Goal: Information Seeking & Learning: Learn about a topic

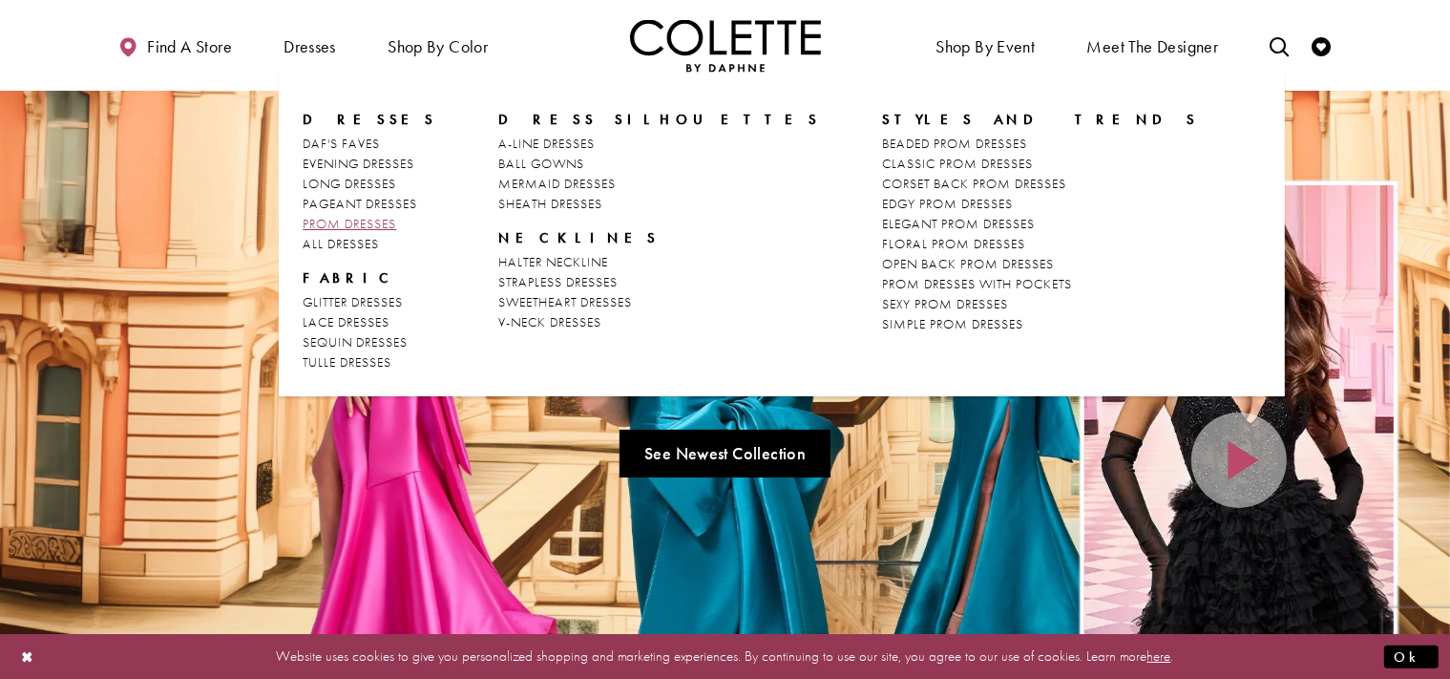
click at [383, 224] on span "PROM DRESSES" at bounding box center [350, 223] width 94 height 17
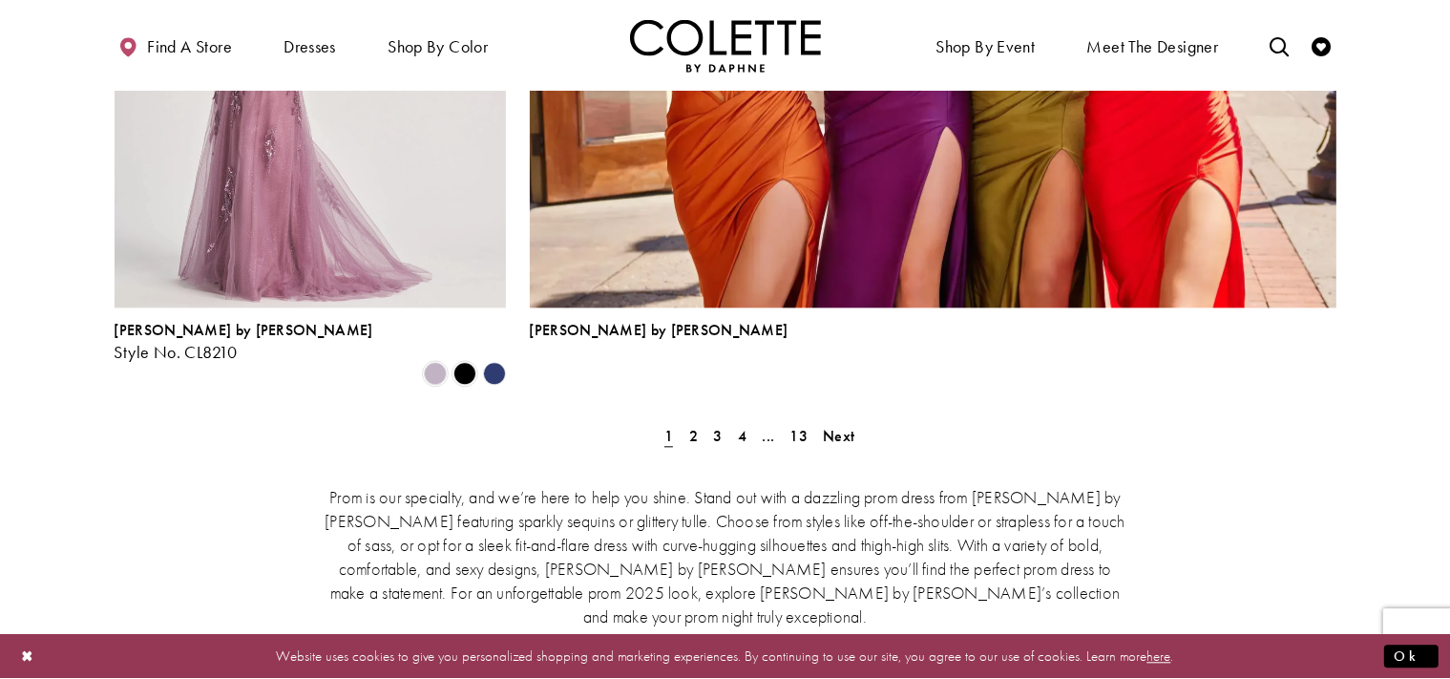
scroll to position [4435, 0]
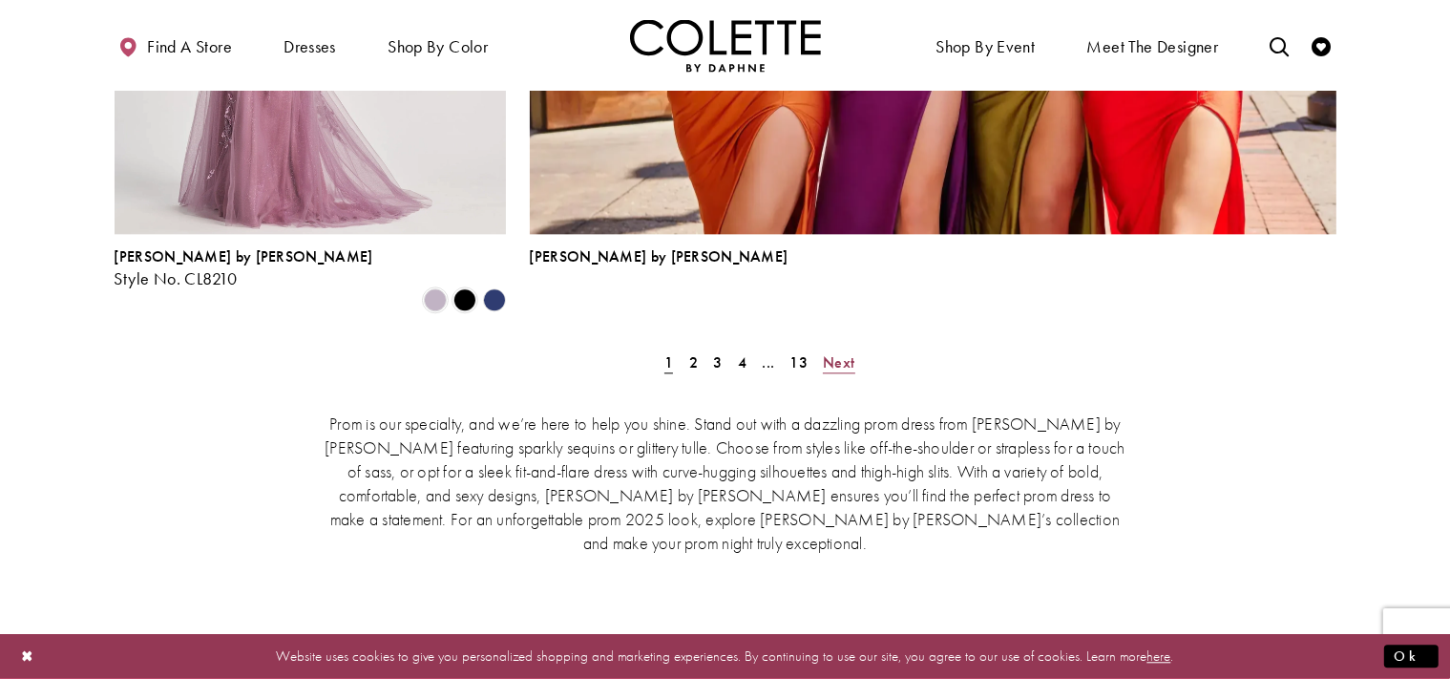
click at [847, 352] on span "Next" at bounding box center [838, 362] width 31 height 20
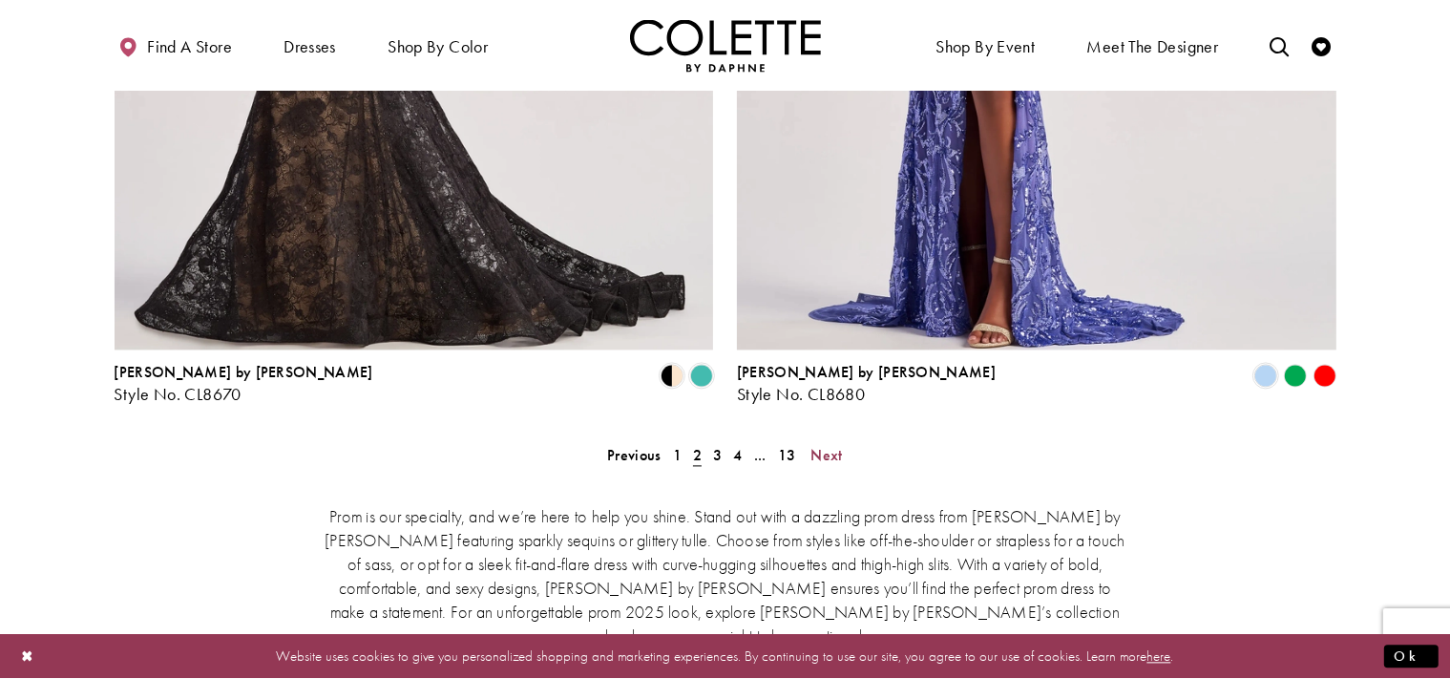
scroll to position [4119, 0]
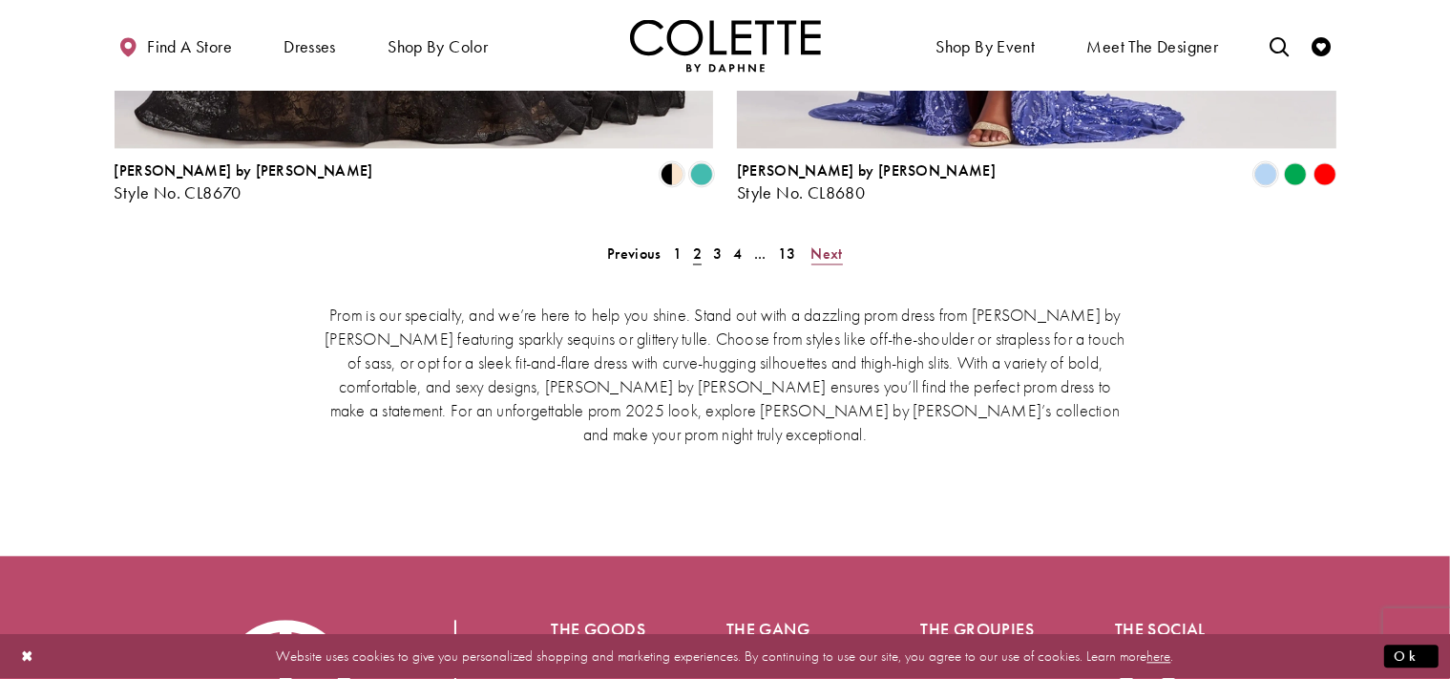
click at [834, 243] on span "Next" at bounding box center [826, 253] width 31 height 20
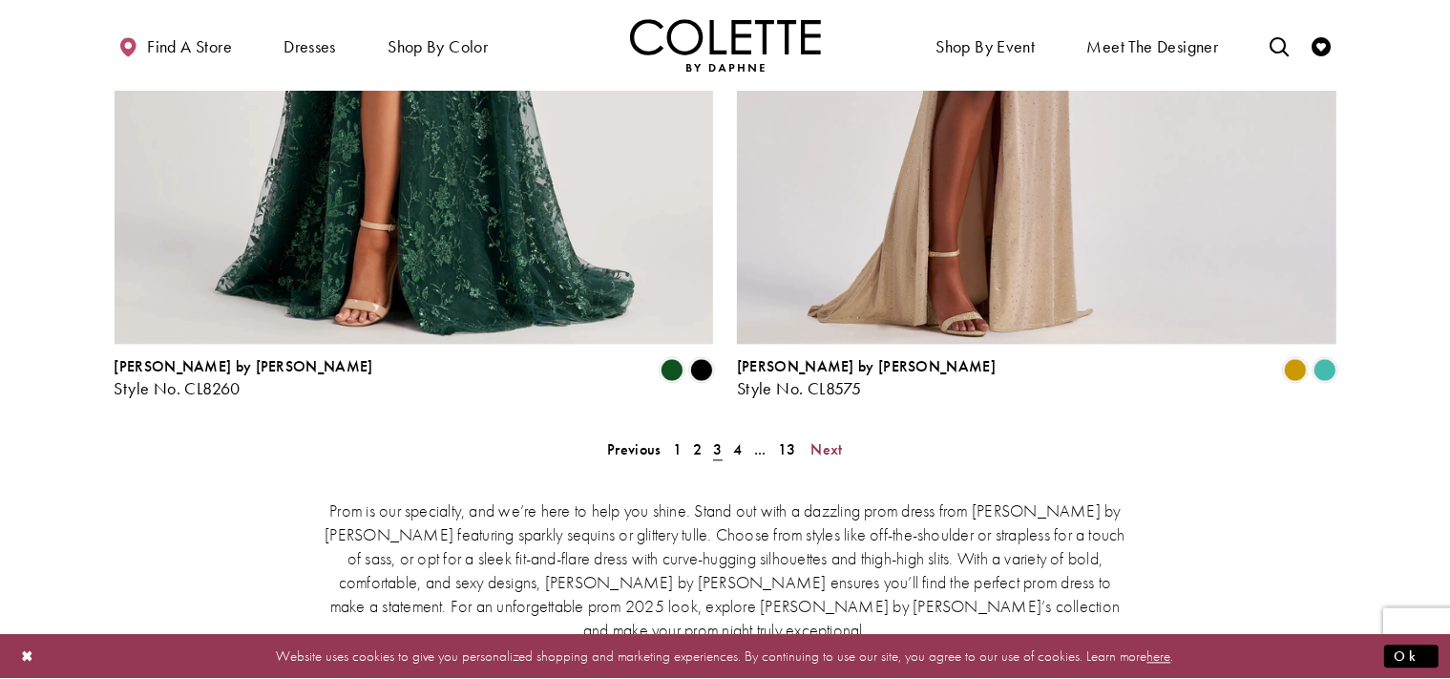
scroll to position [4018, 0]
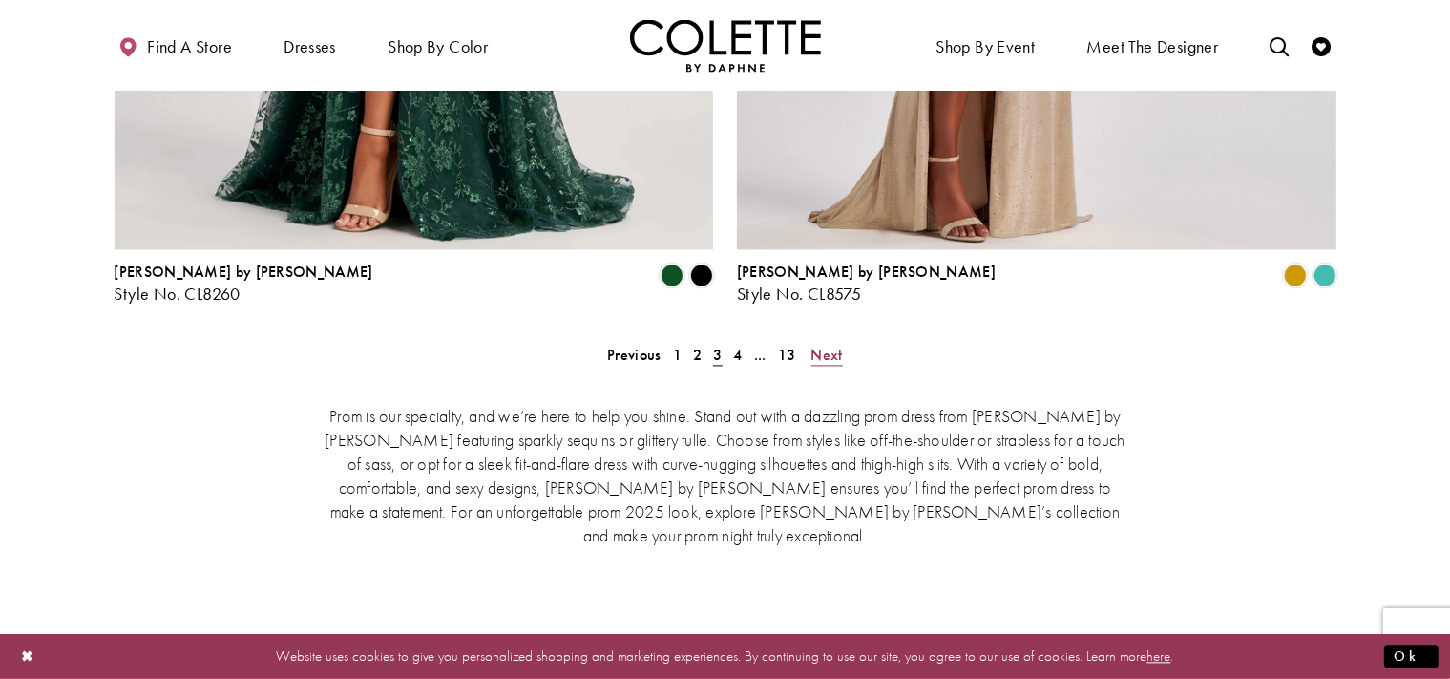
click at [834, 345] on span "Next" at bounding box center [826, 355] width 31 height 20
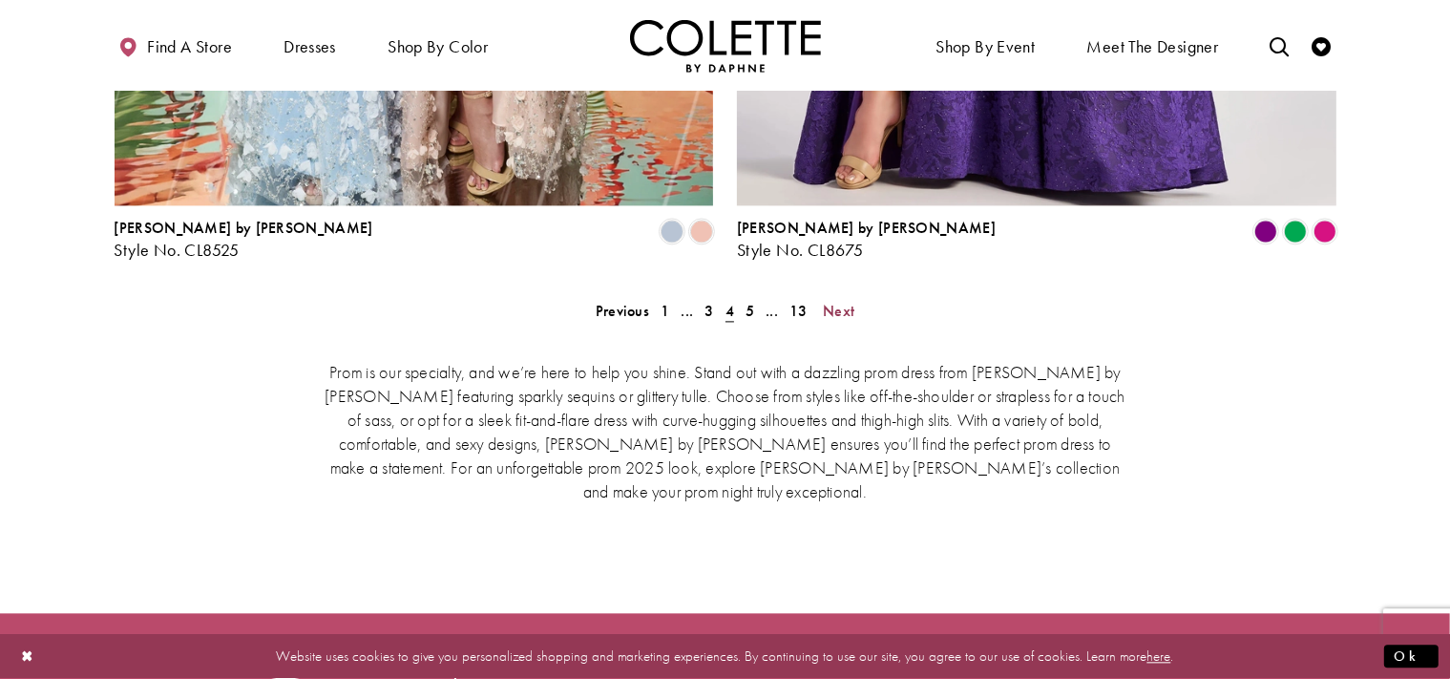
scroll to position [4119, 0]
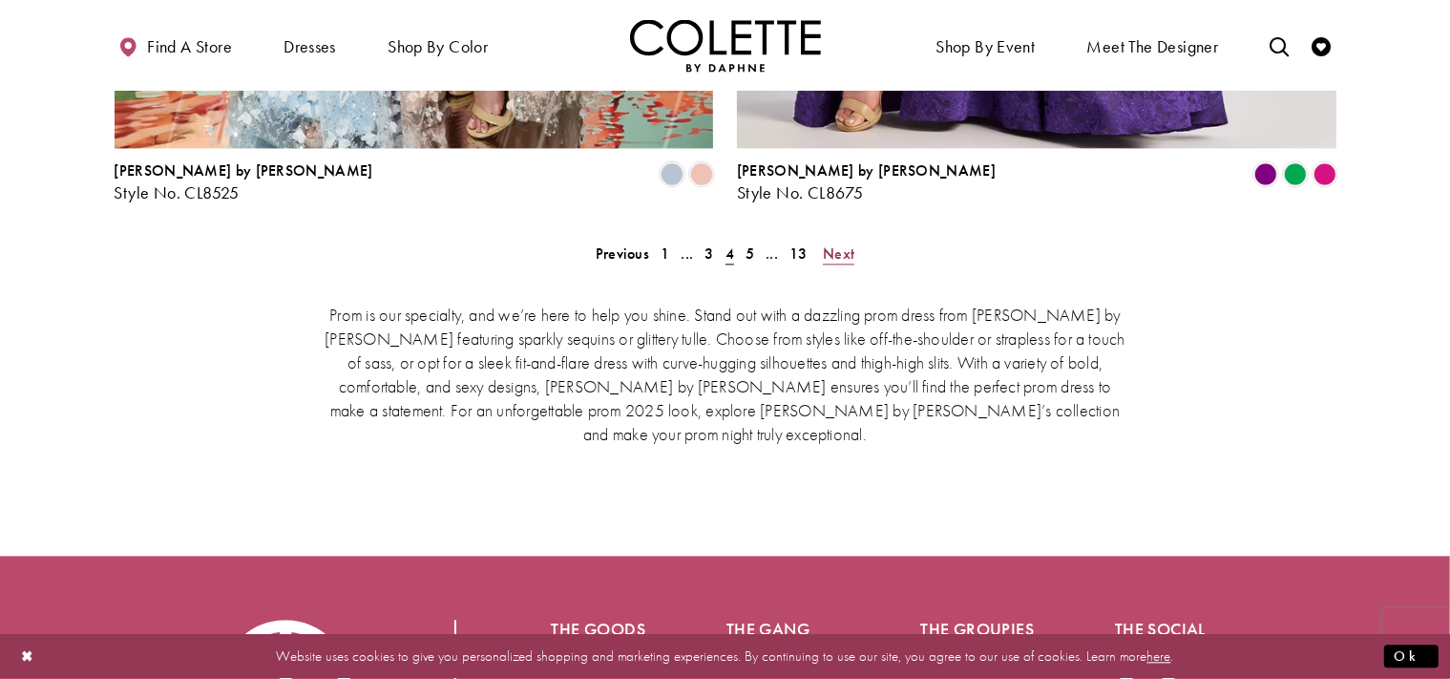
click at [841, 243] on span "Next" at bounding box center [838, 253] width 31 height 20
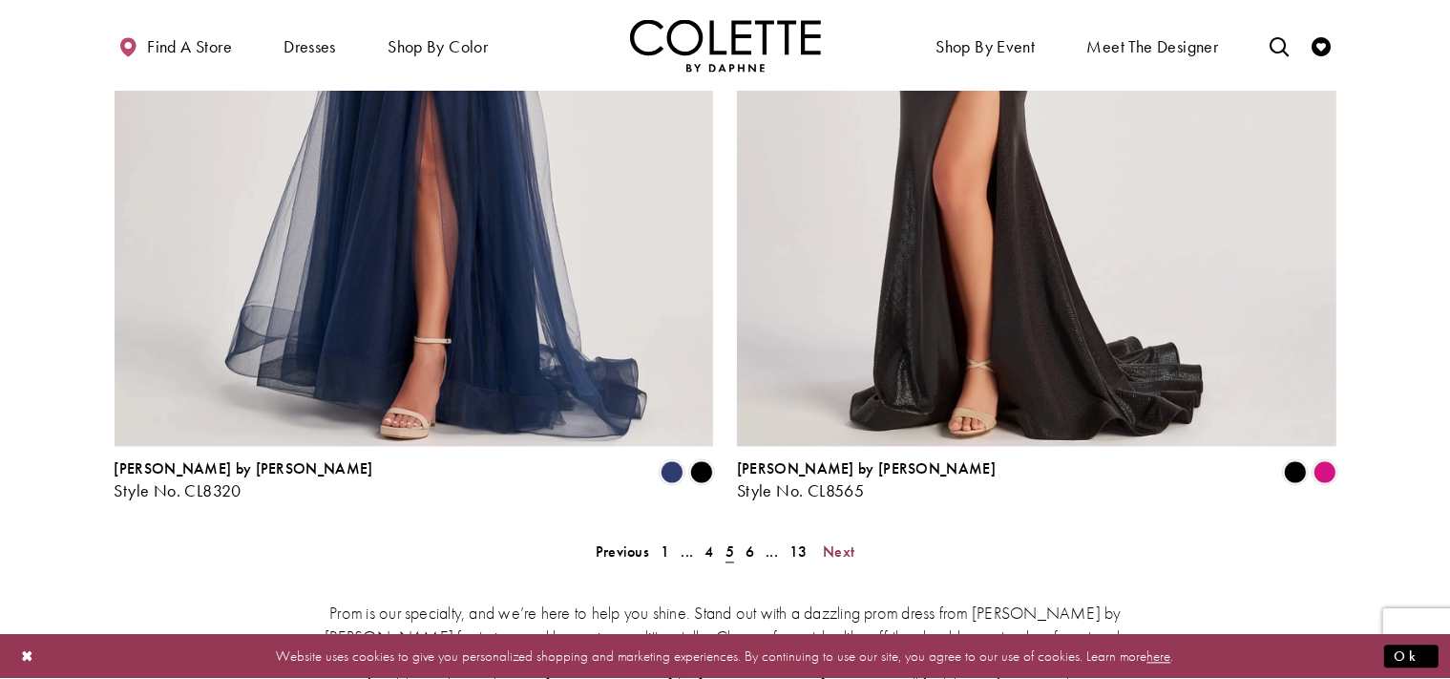
scroll to position [4119, 0]
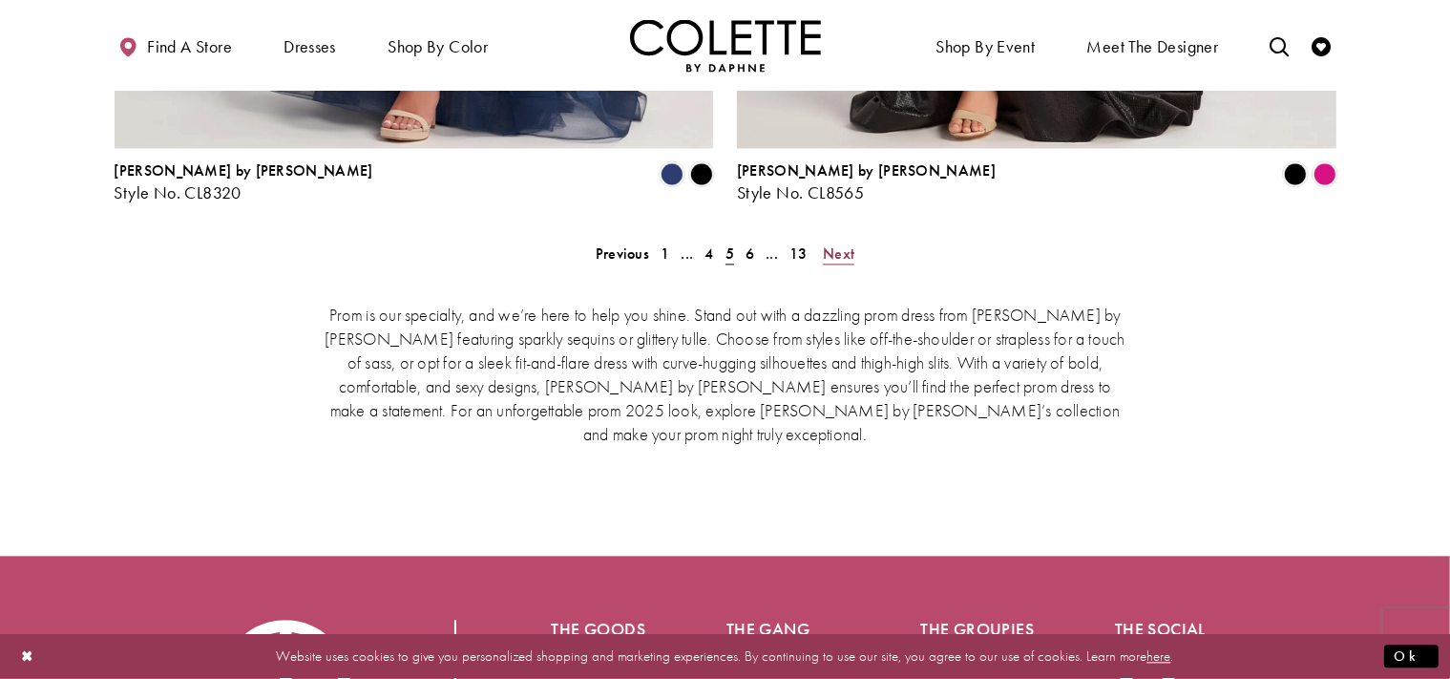
click at [838, 243] on span "Next" at bounding box center [838, 253] width 31 height 20
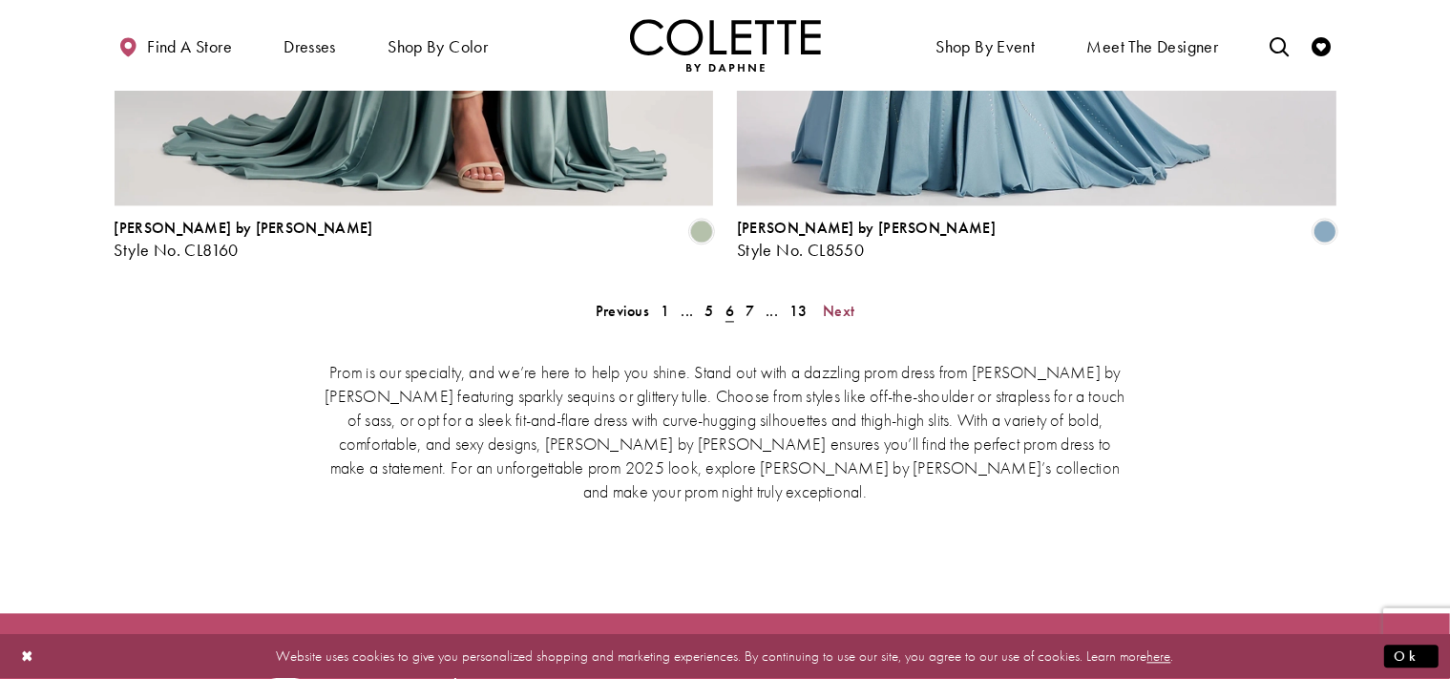
scroll to position [4119, 0]
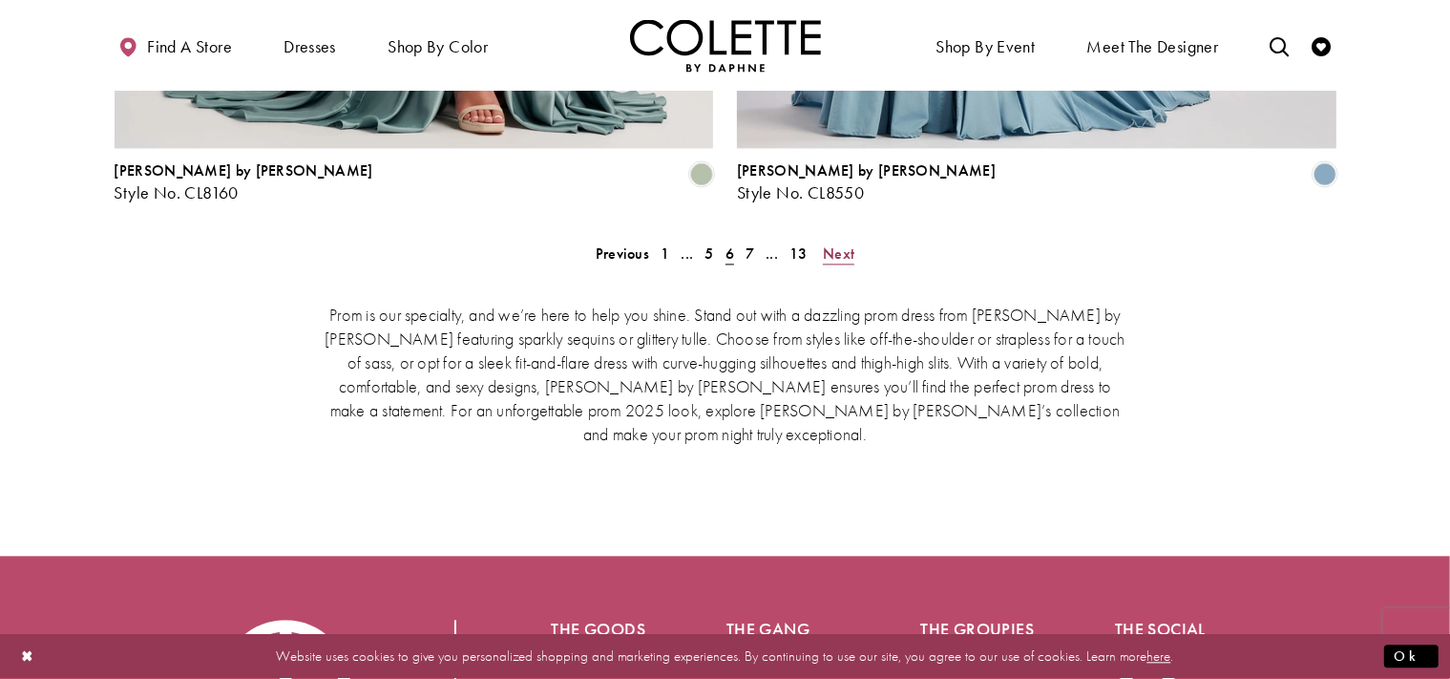
click at [853, 243] on span "Next" at bounding box center [838, 253] width 31 height 20
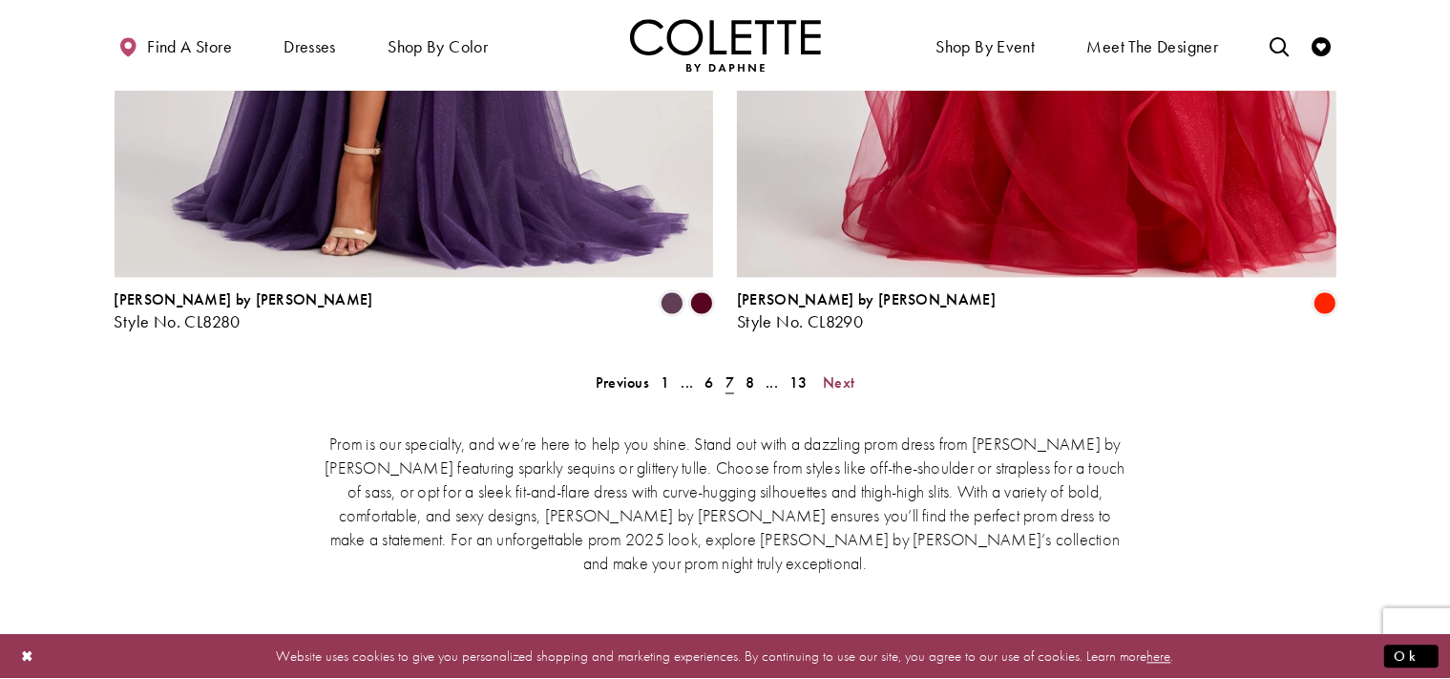
scroll to position [4119, 0]
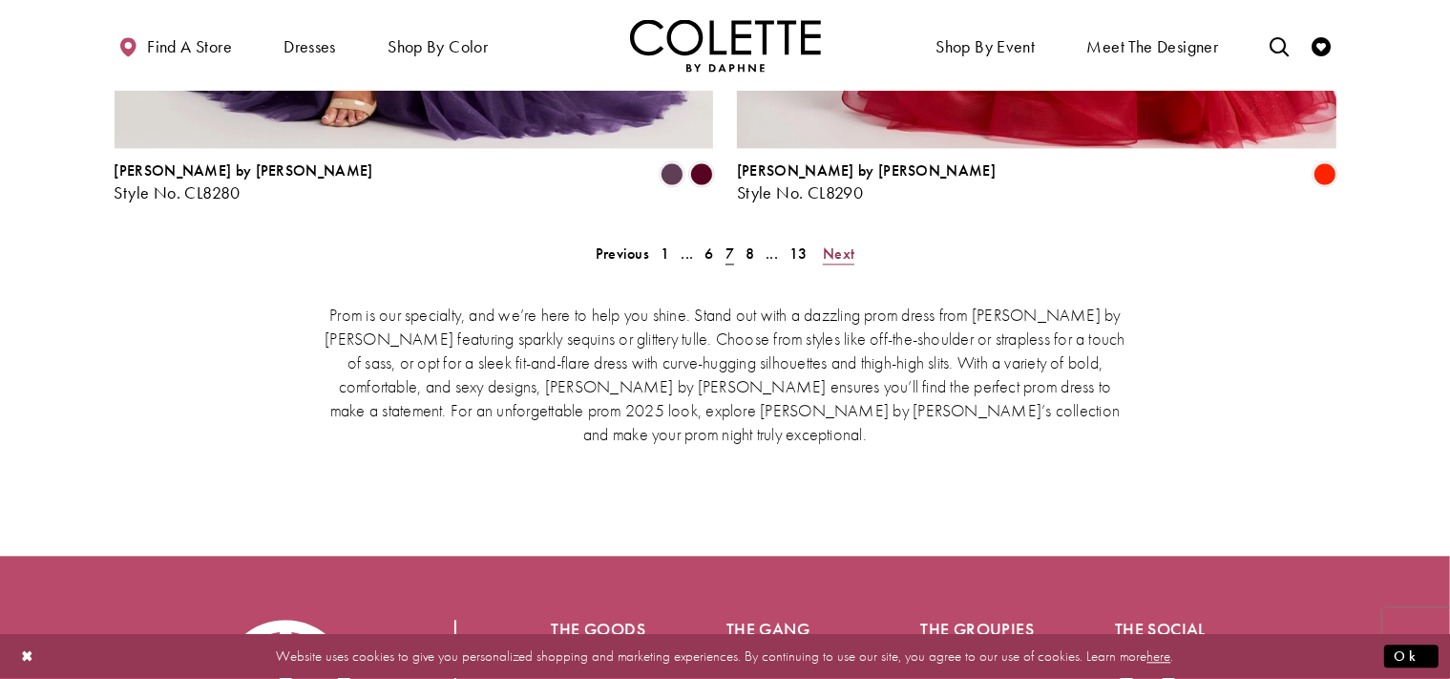
click at [840, 243] on span "Next" at bounding box center [838, 253] width 31 height 20
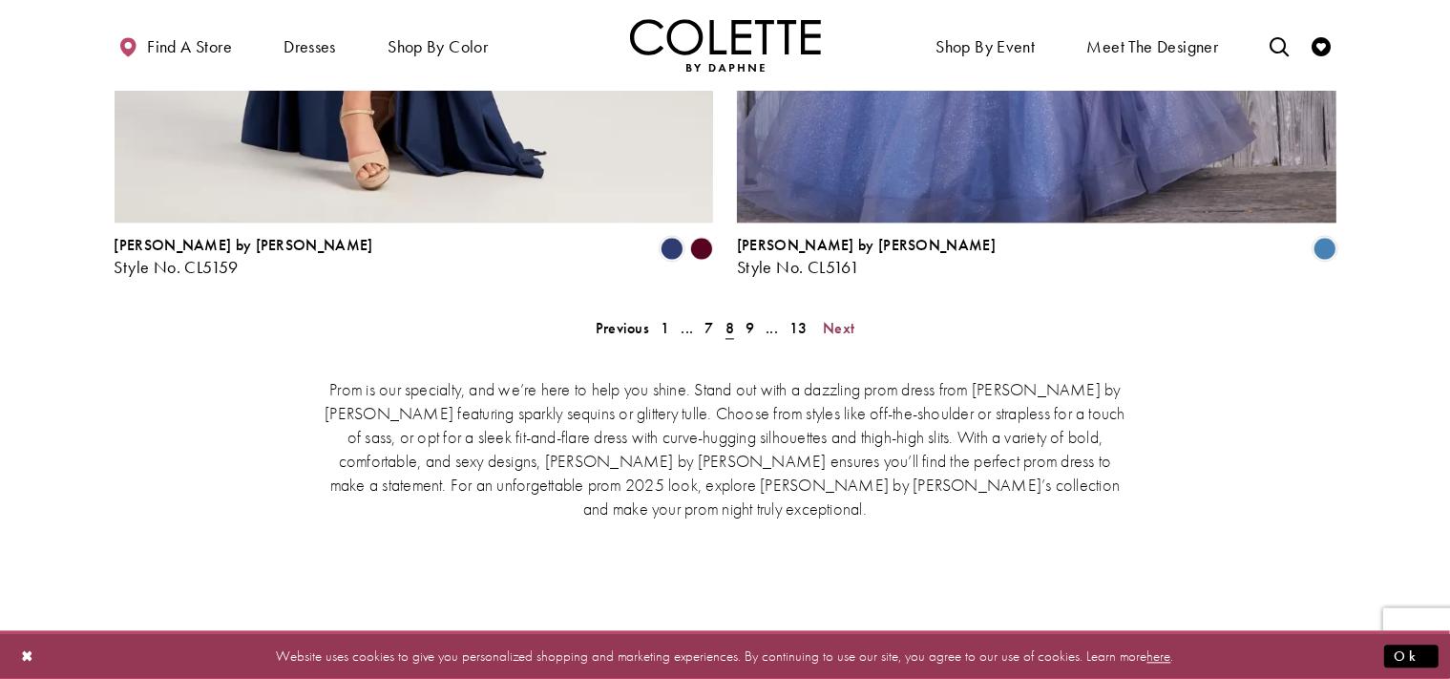
scroll to position [4119, 0]
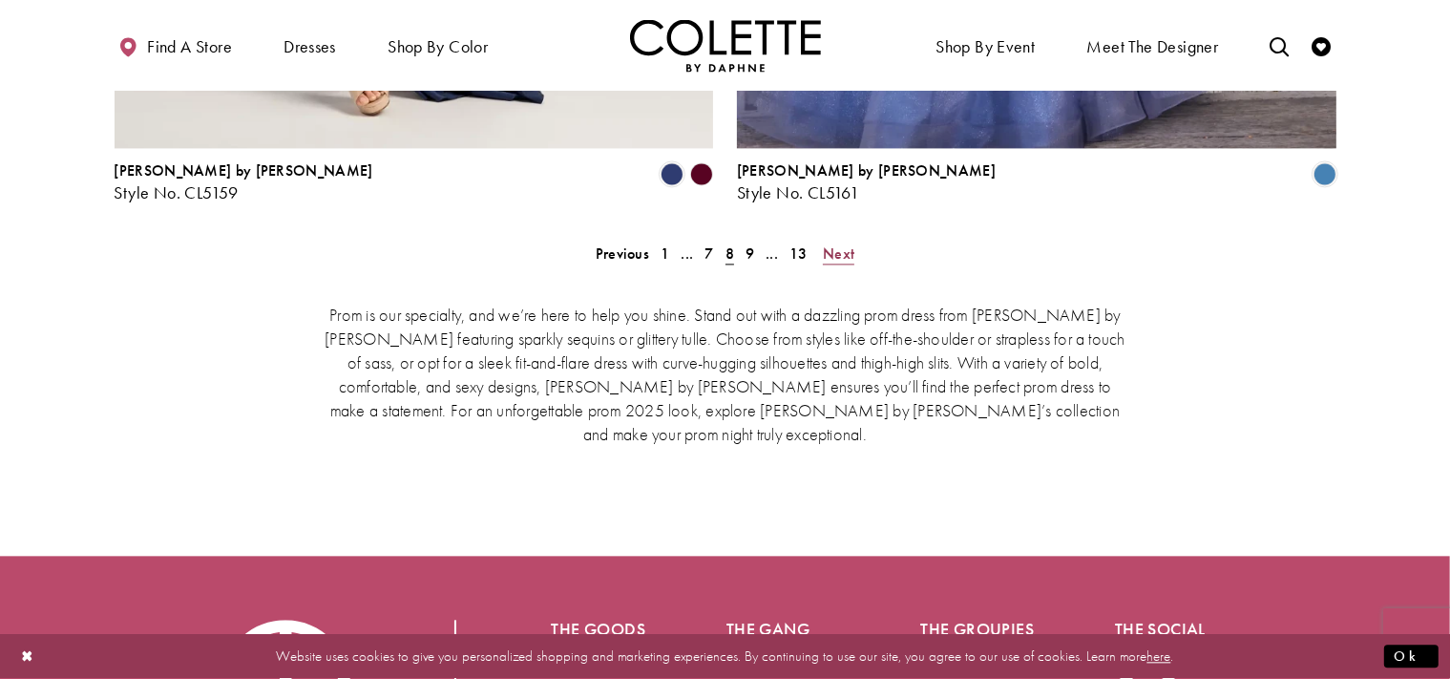
click at [846, 243] on span "Next" at bounding box center [838, 253] width 31 height 20
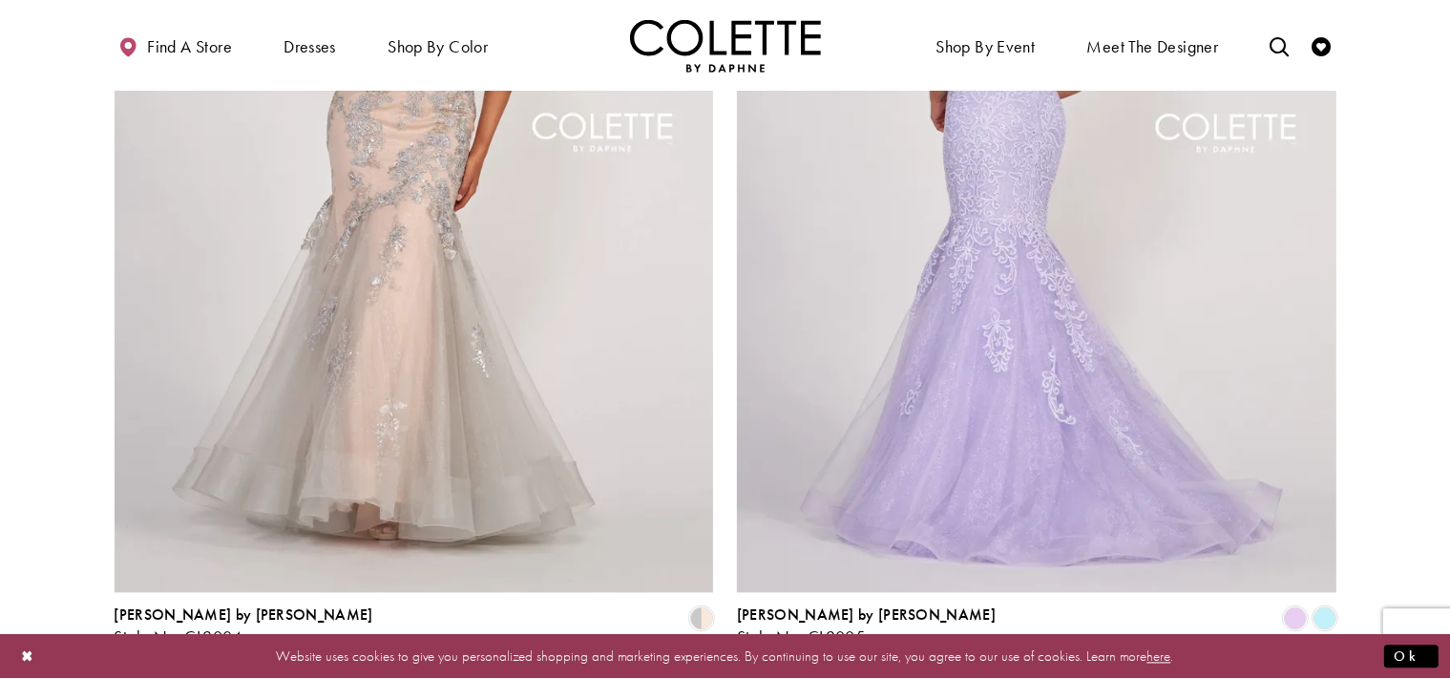
scroll to position [3917, 0]
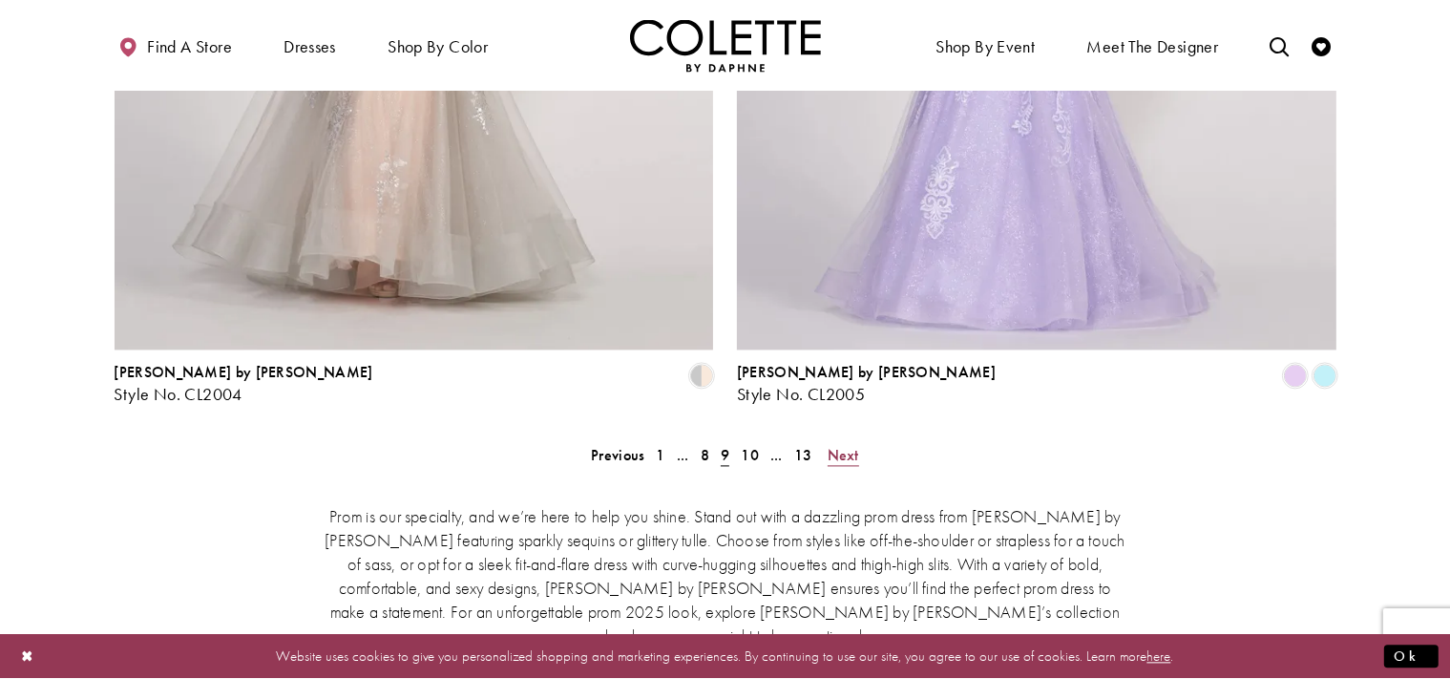
click at [835, 445] on span "Next" at bounding box center [843, 455] width 31 height 20
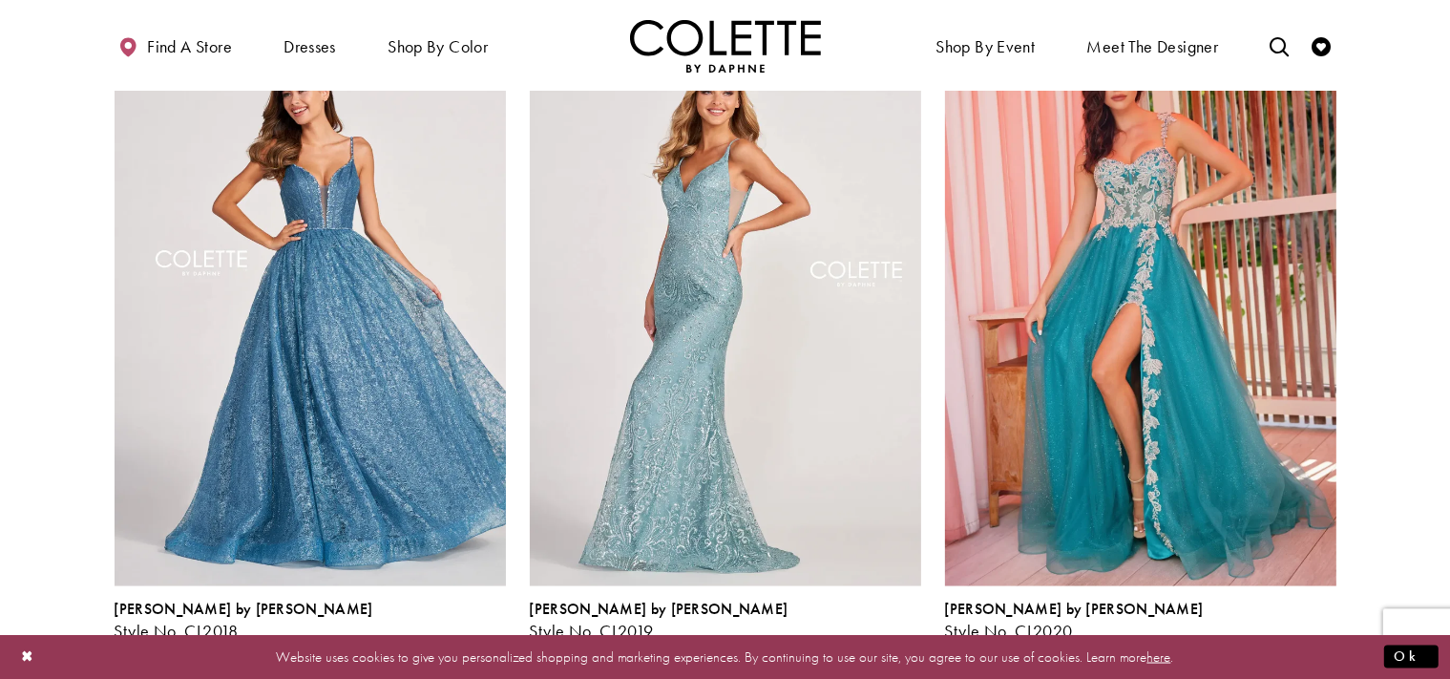
scroll to position [2707, 0]
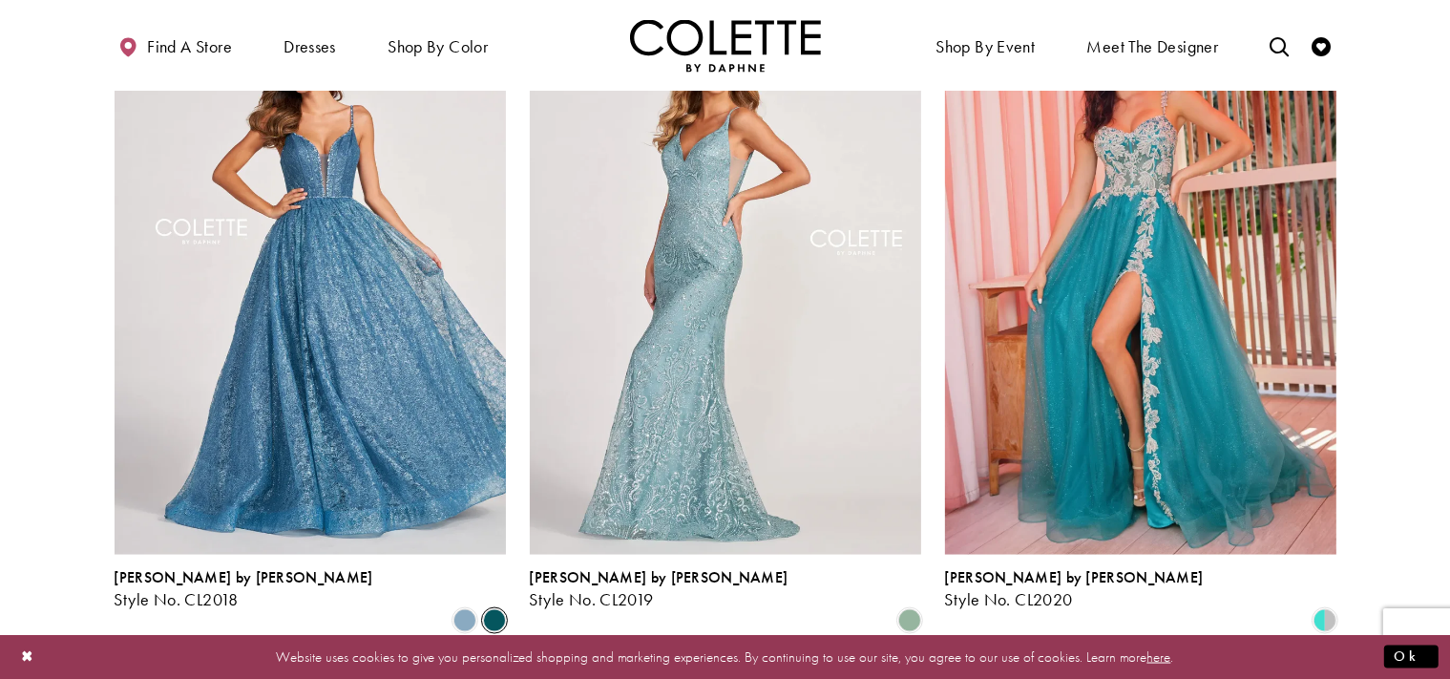
click at [494, 609] on span "Product List" at bounding box center [494, 620] width 23 height 23
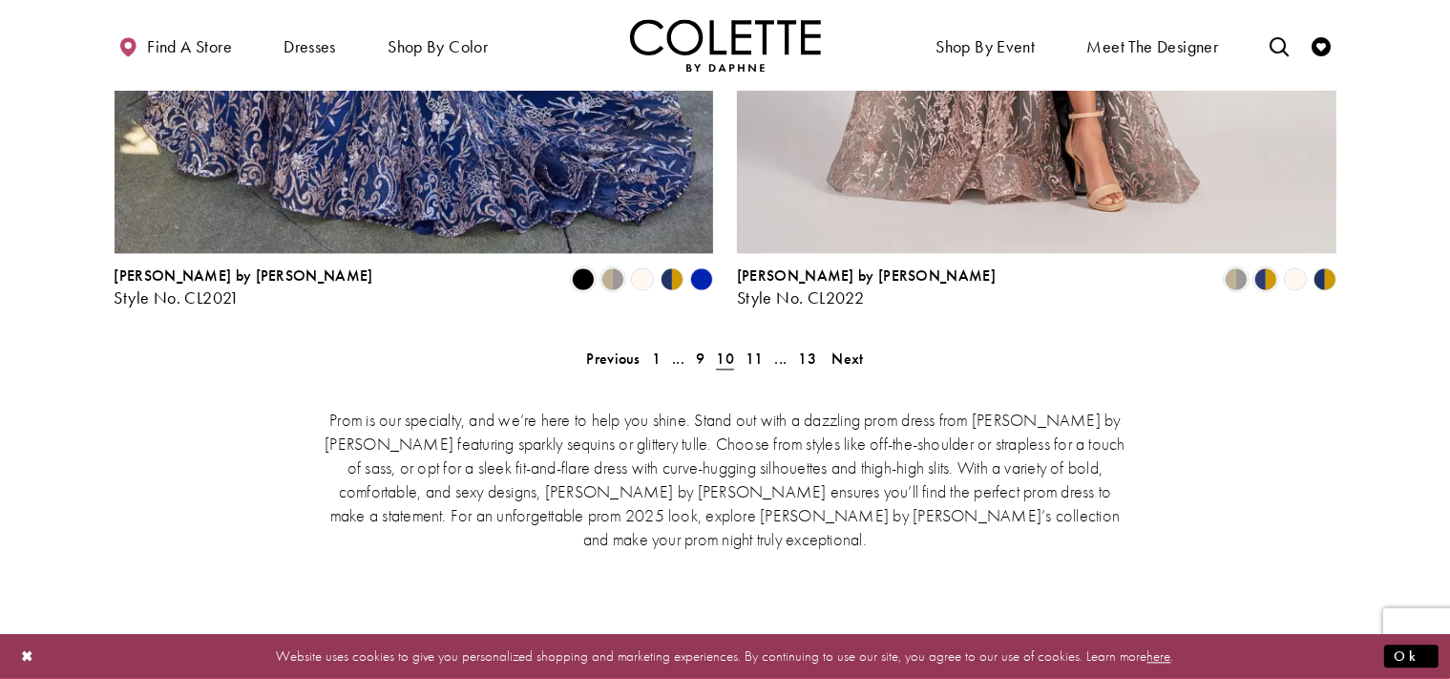
scroll to position [4018, 0]
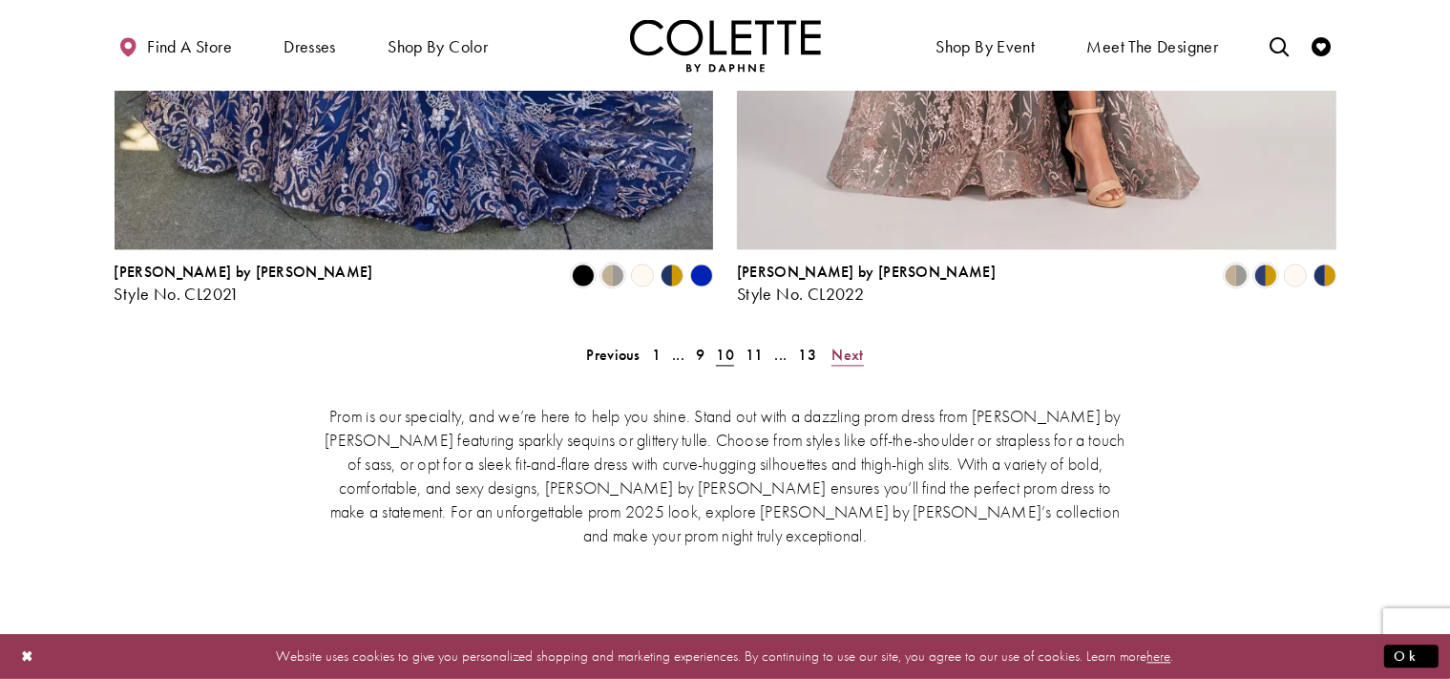
click at [847, 345] on span "Next" at bounding box center [846, 355] width 31 height 20
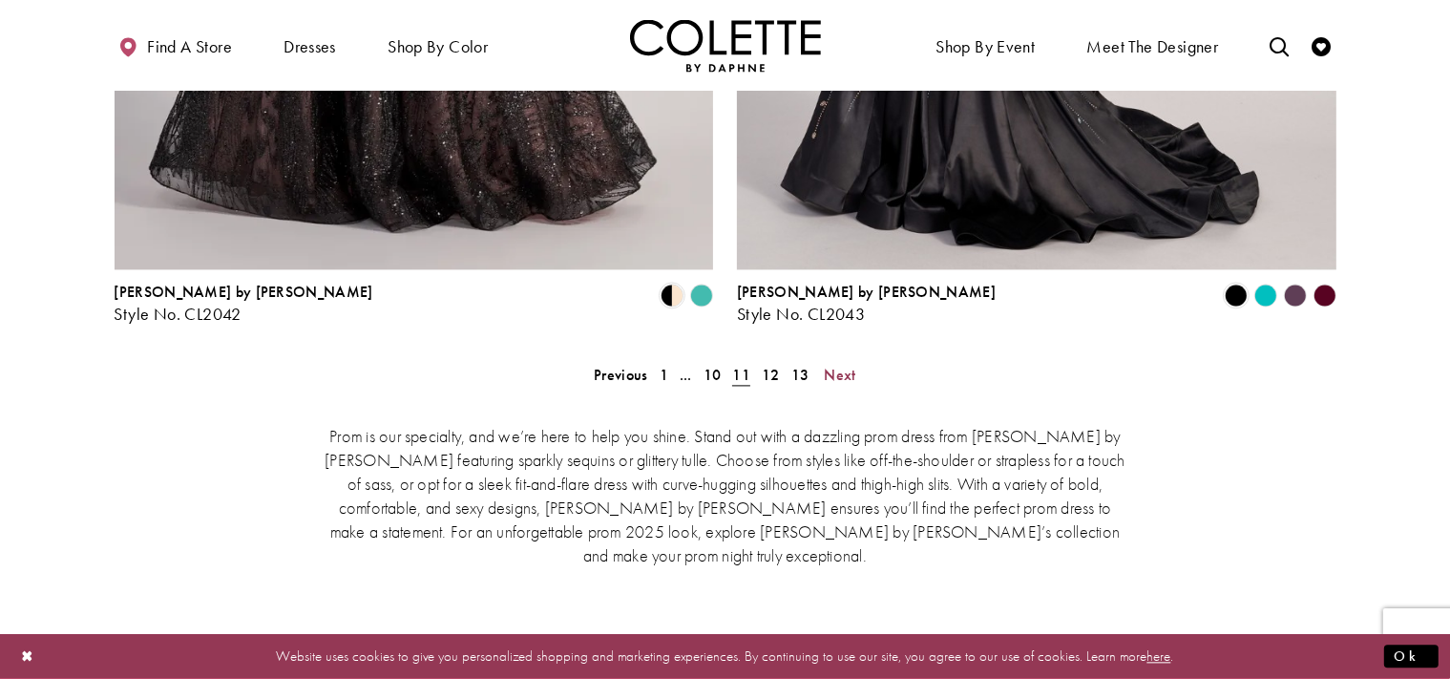
scroll to position [4018, 0]
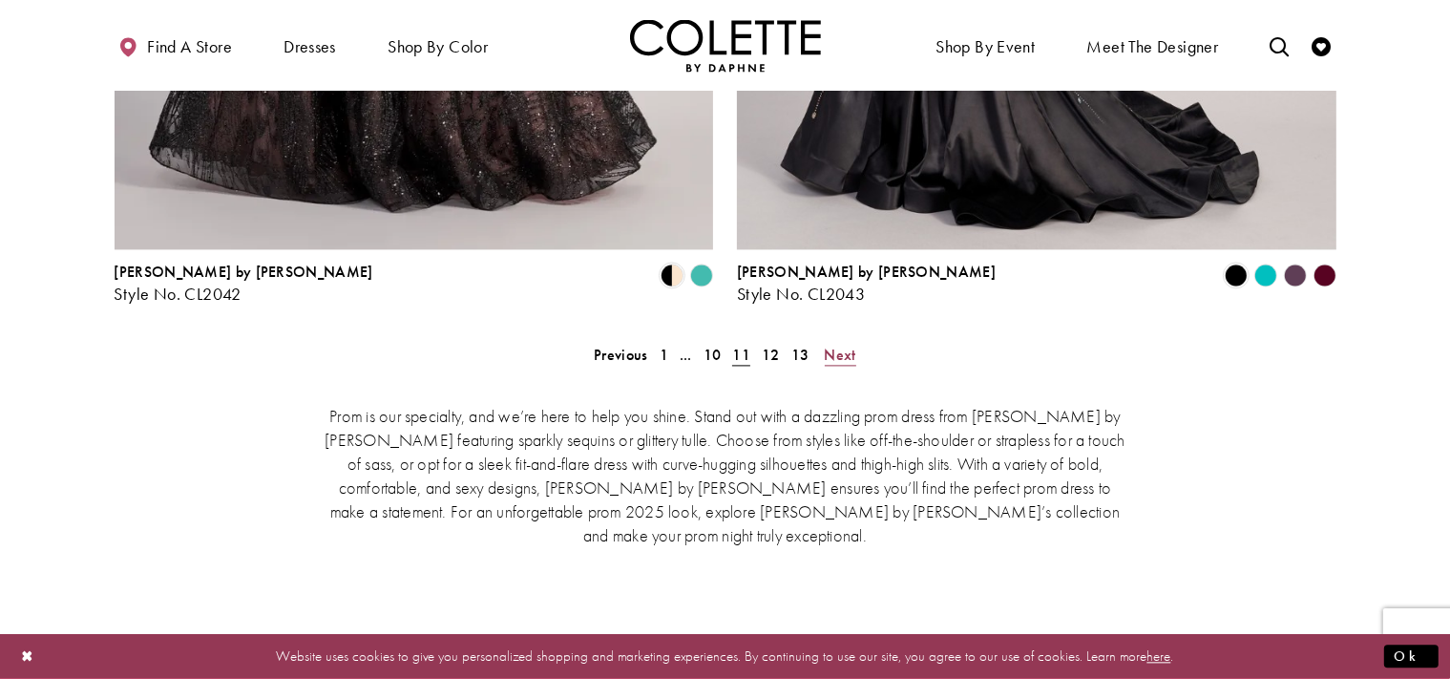
click at [827, 345] on span "Next" at bounding box center [840, 355] width 31 height 20
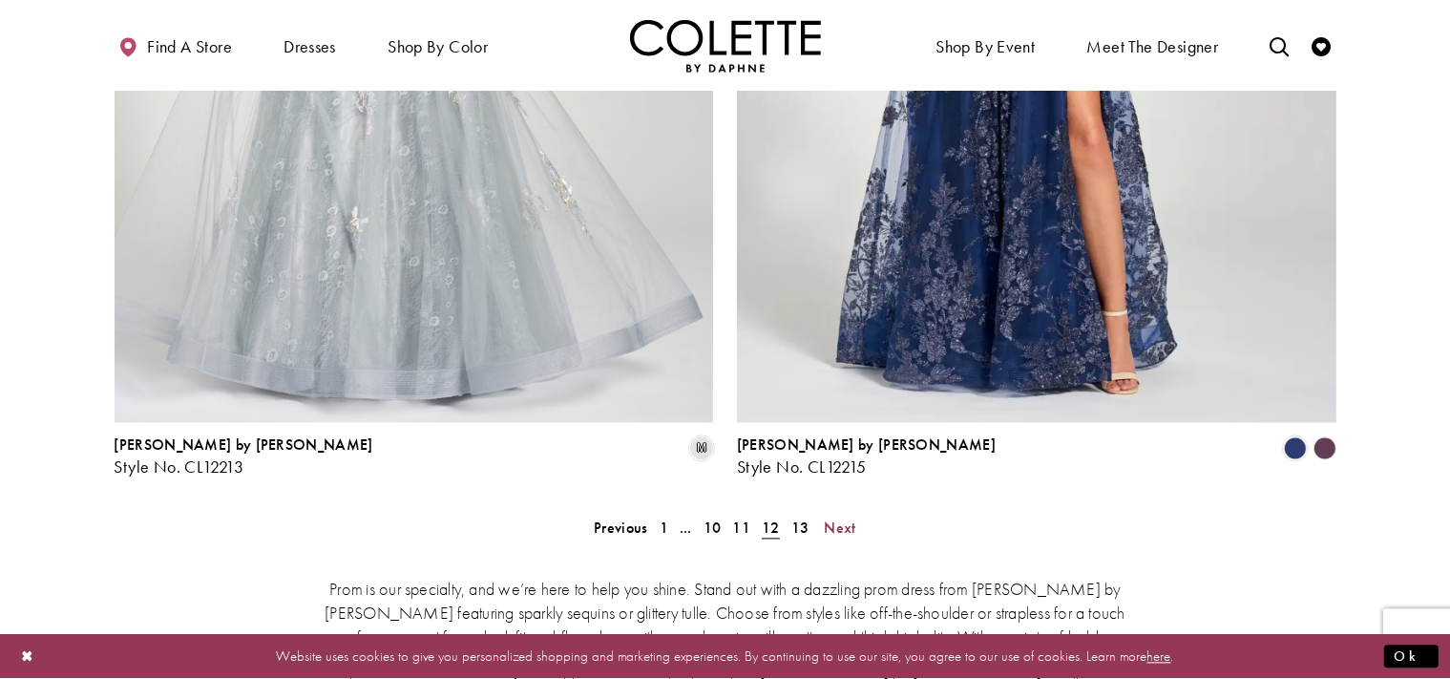
scroll to position [4018, 0]
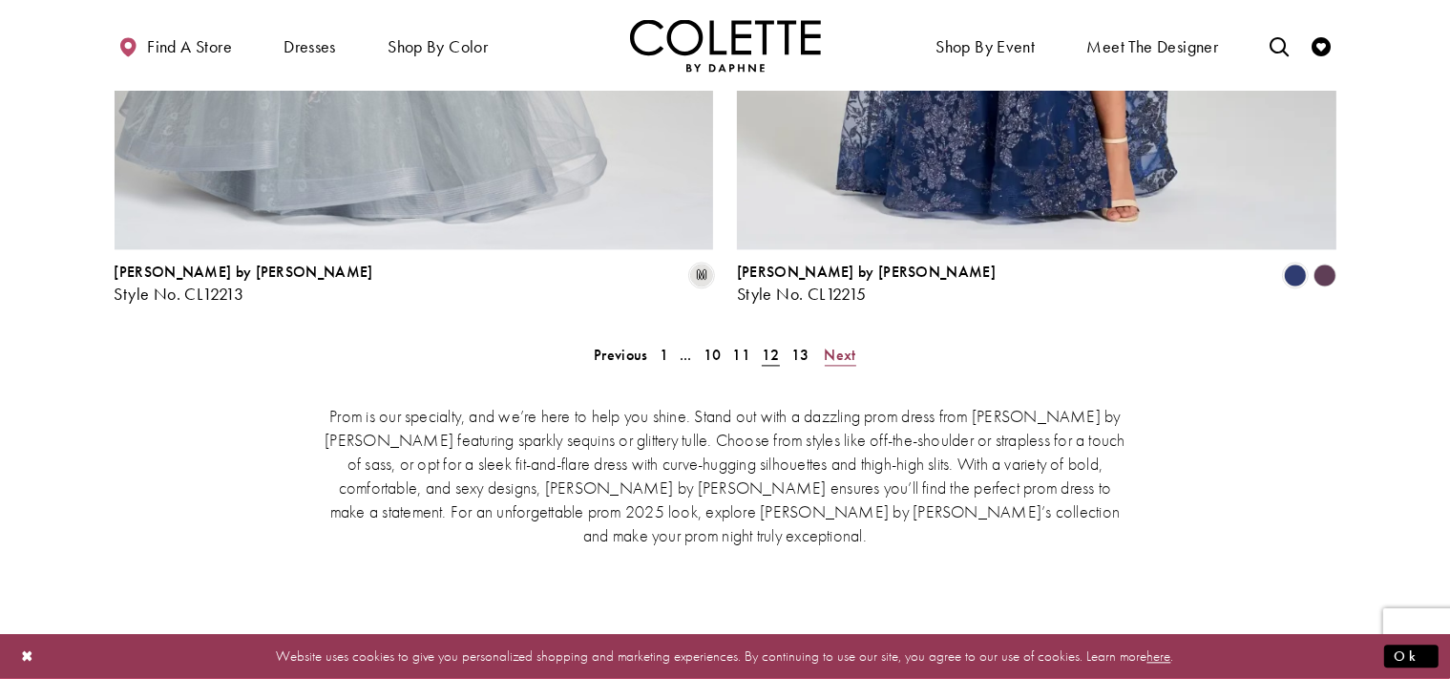
click at [848, 345] on span "Next" at bounding box center [840, 355] width 31 height 20
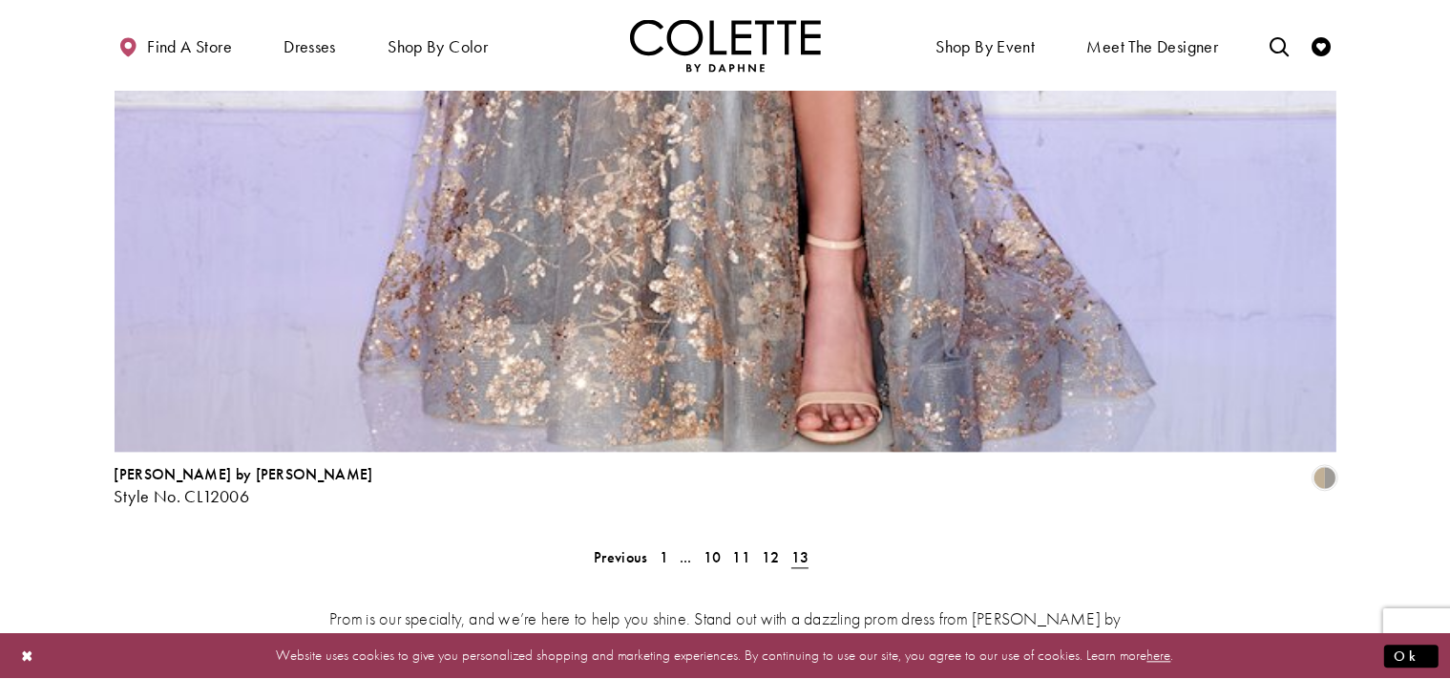
scroll to position [4320, 0]
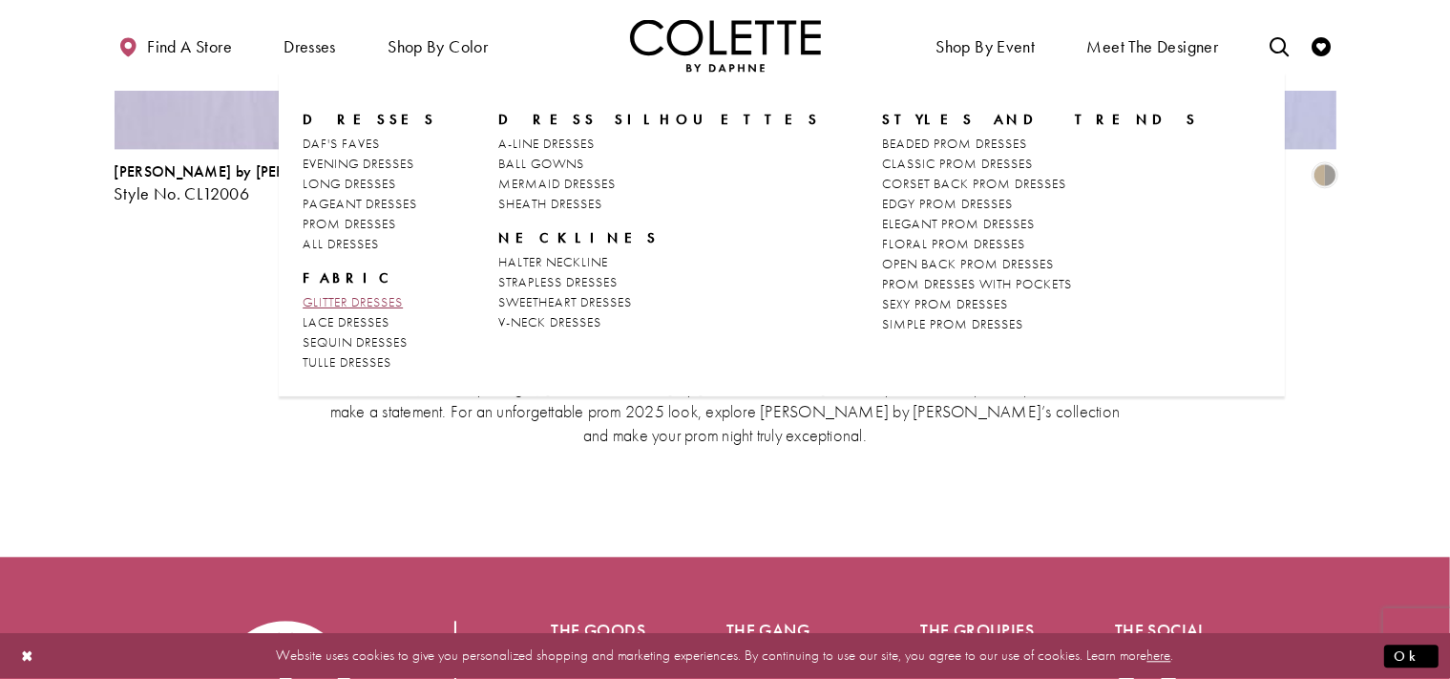
click at [389, 304] on span "GLITTER DRESSES" at bounding box center [353, 301] width 100 height 17
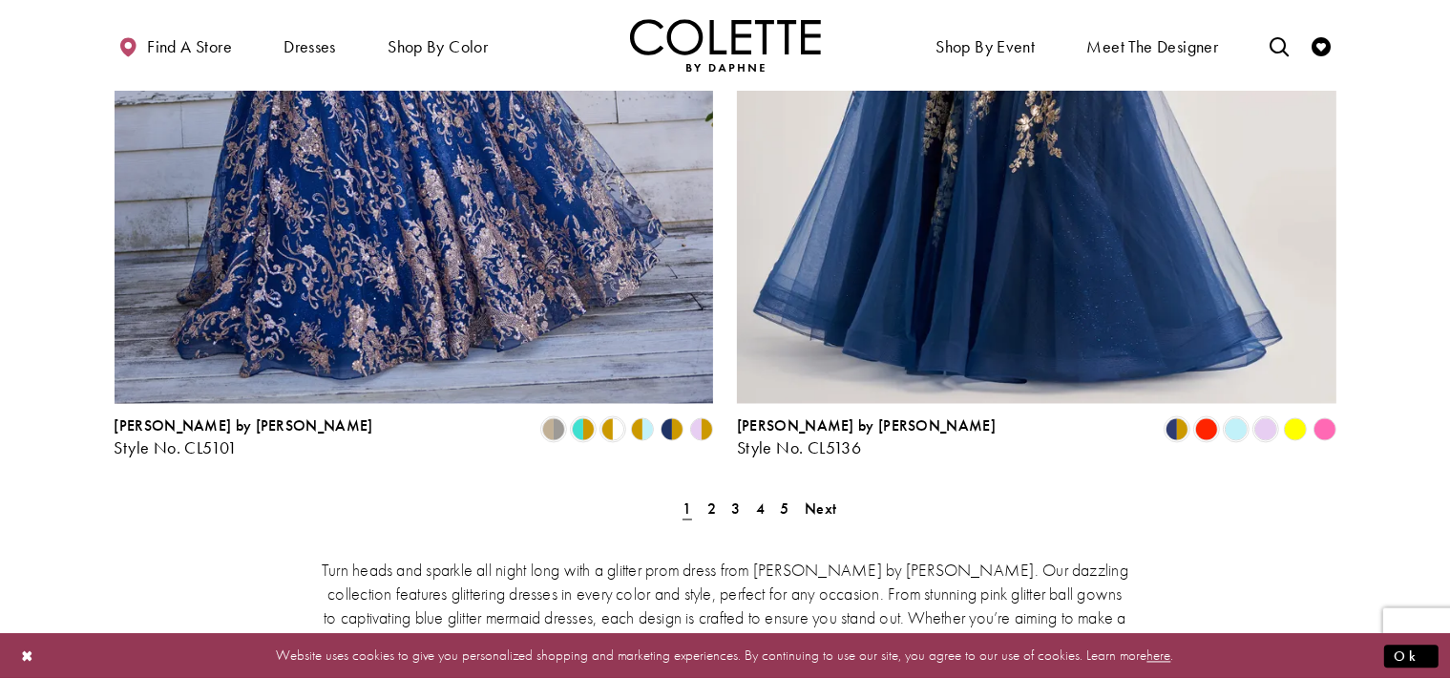
scroll to position [3628, 0]
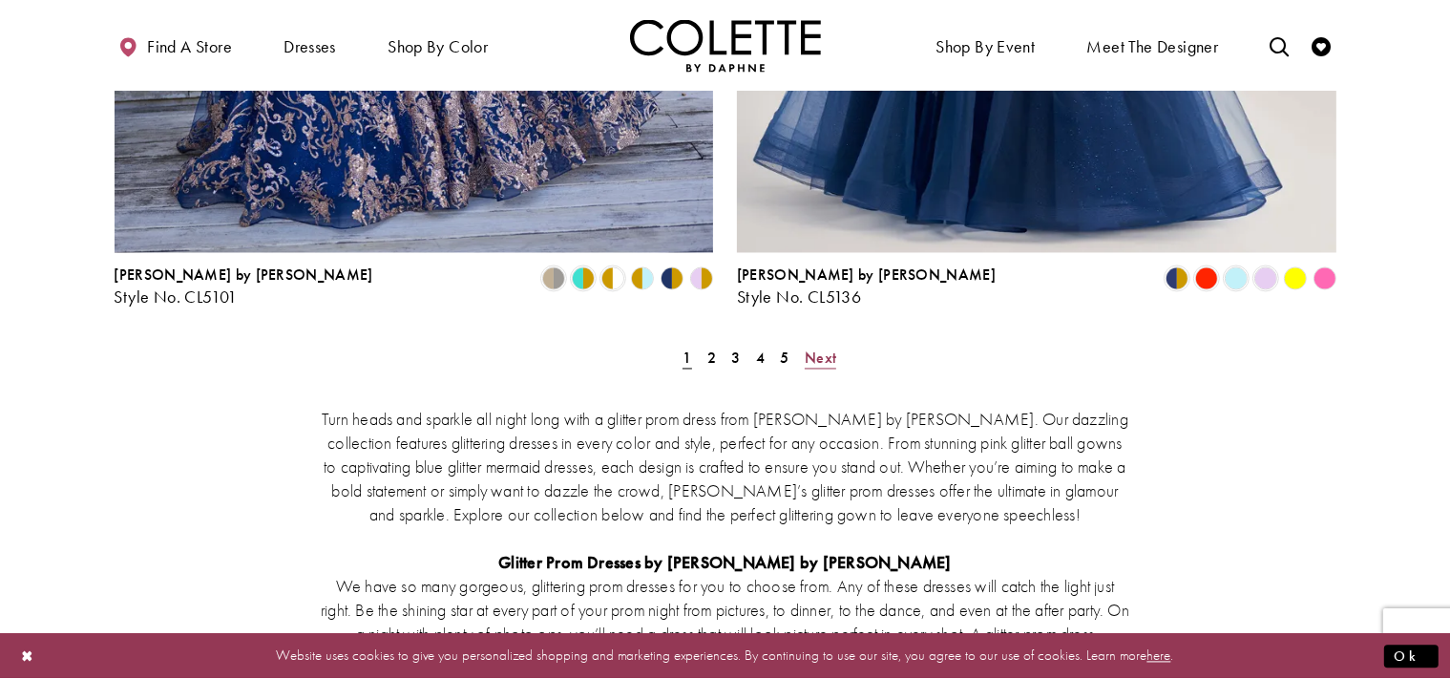
click at [830, 347] on span "Next" at bounding box center [820, 357] width 31 height 20
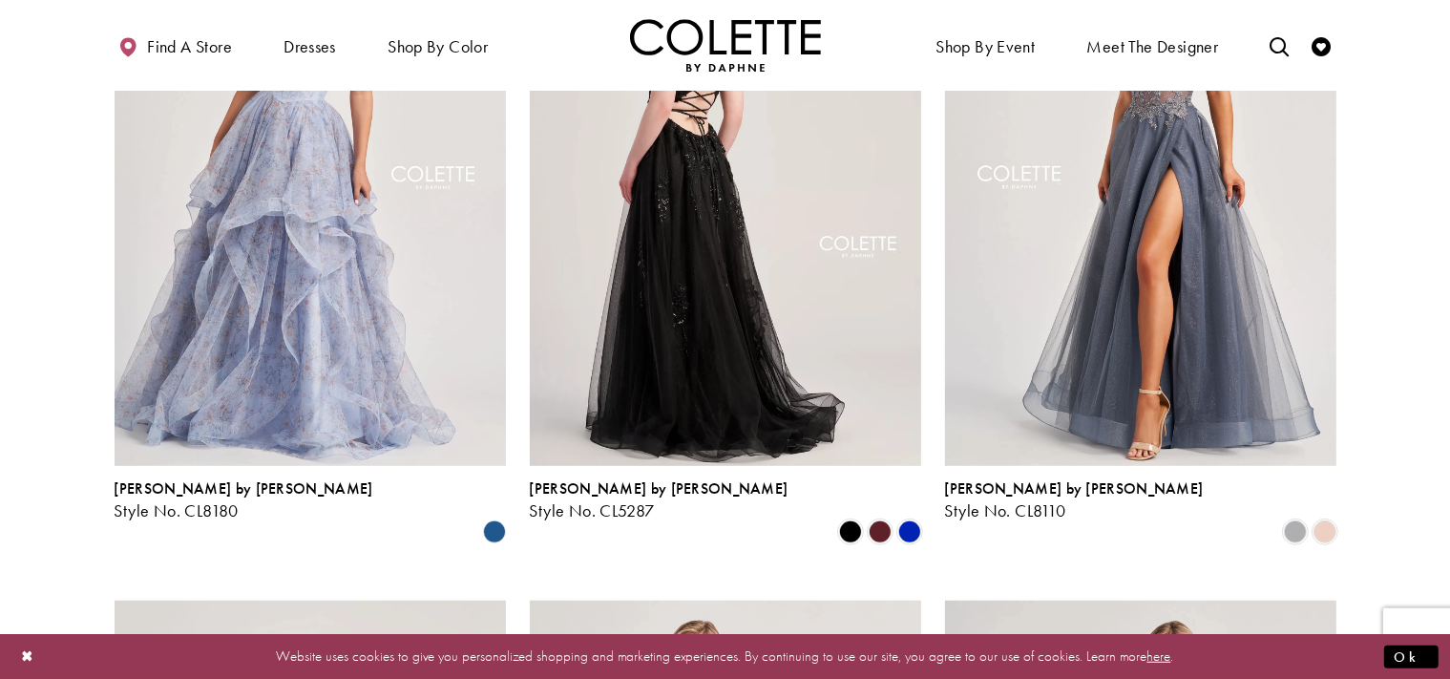
scroll to position [1010, 0]
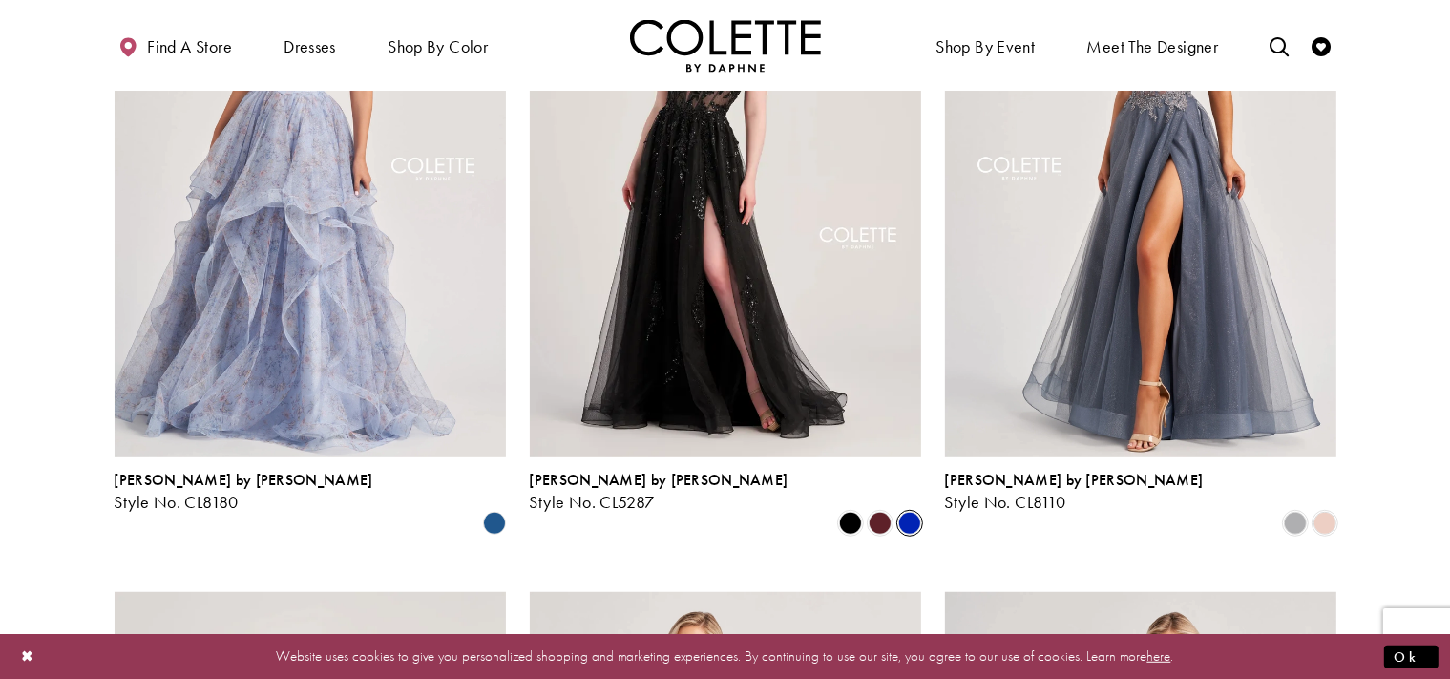
click at [905, 512] on span "Product List" at bounding box center [909, 523] width 23 height 23
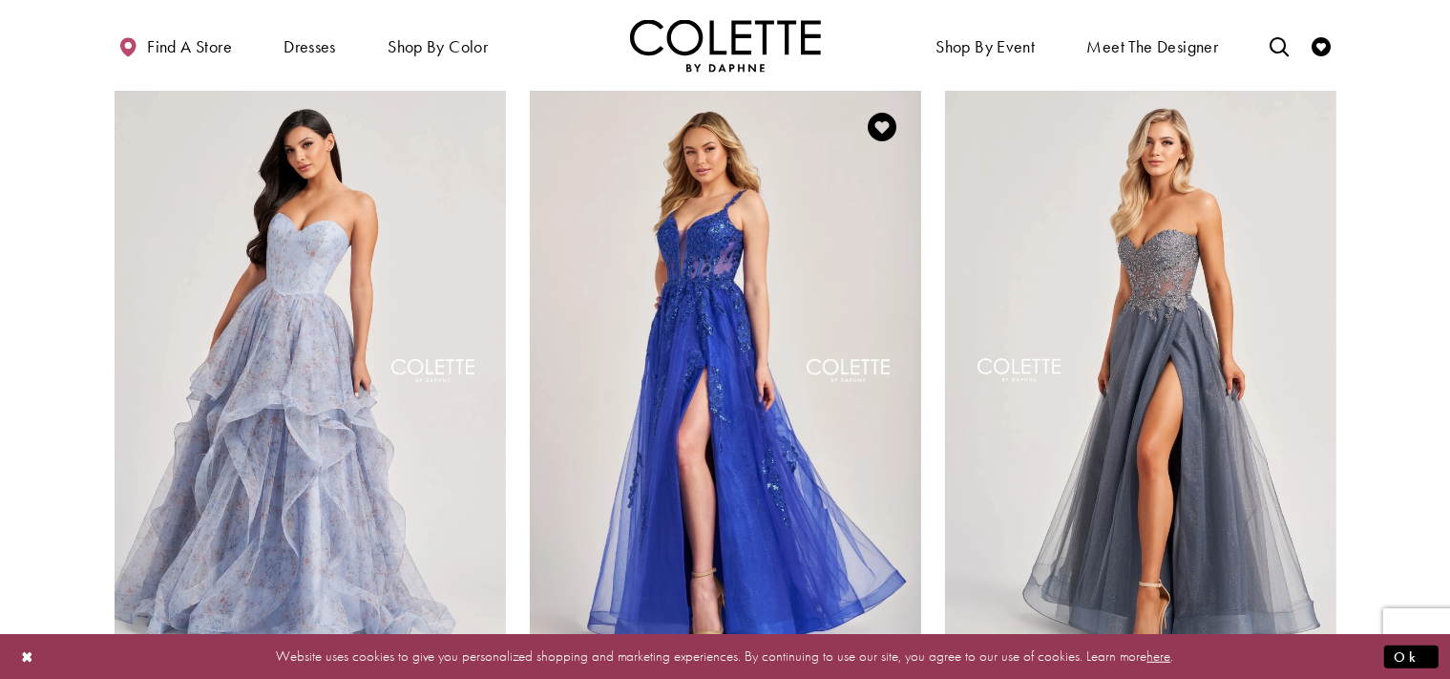
scroll to position [910, 0]
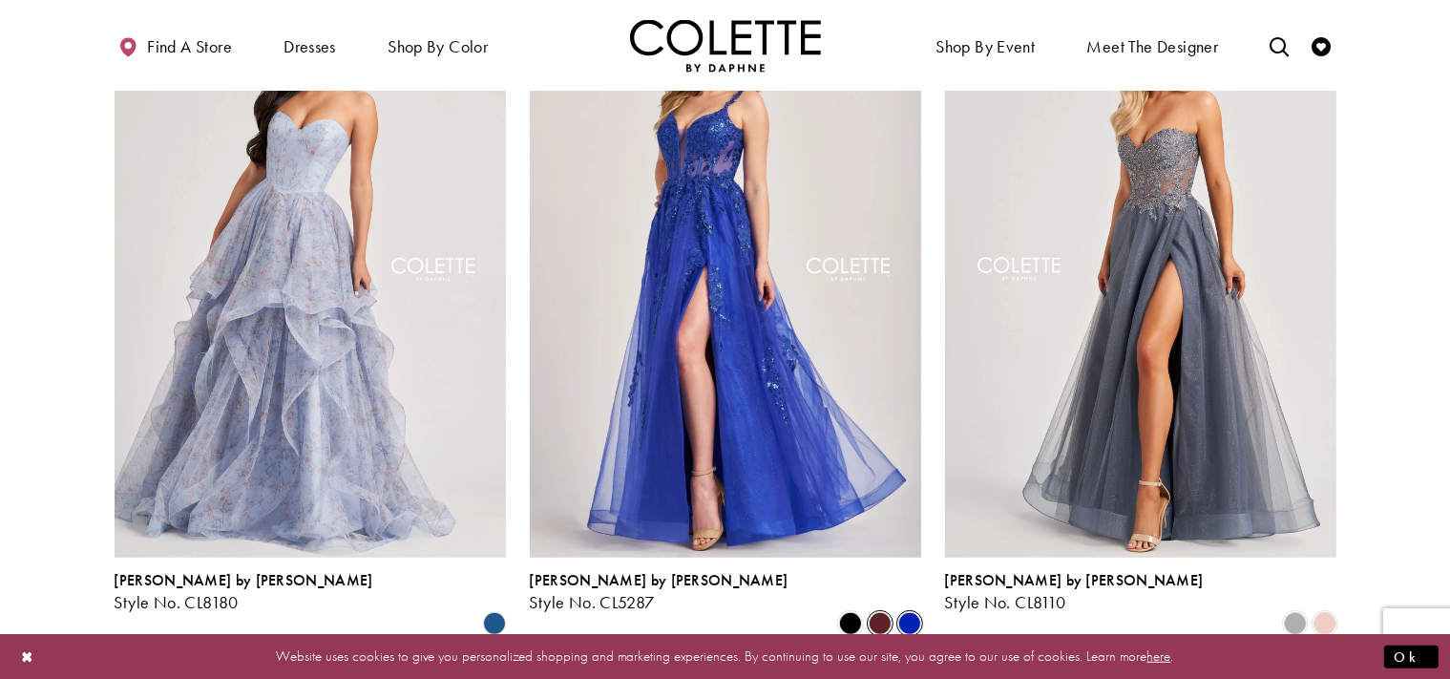
click at [879, 612] on span "Product List" at bounding box center [880, 623] width 23 height 23
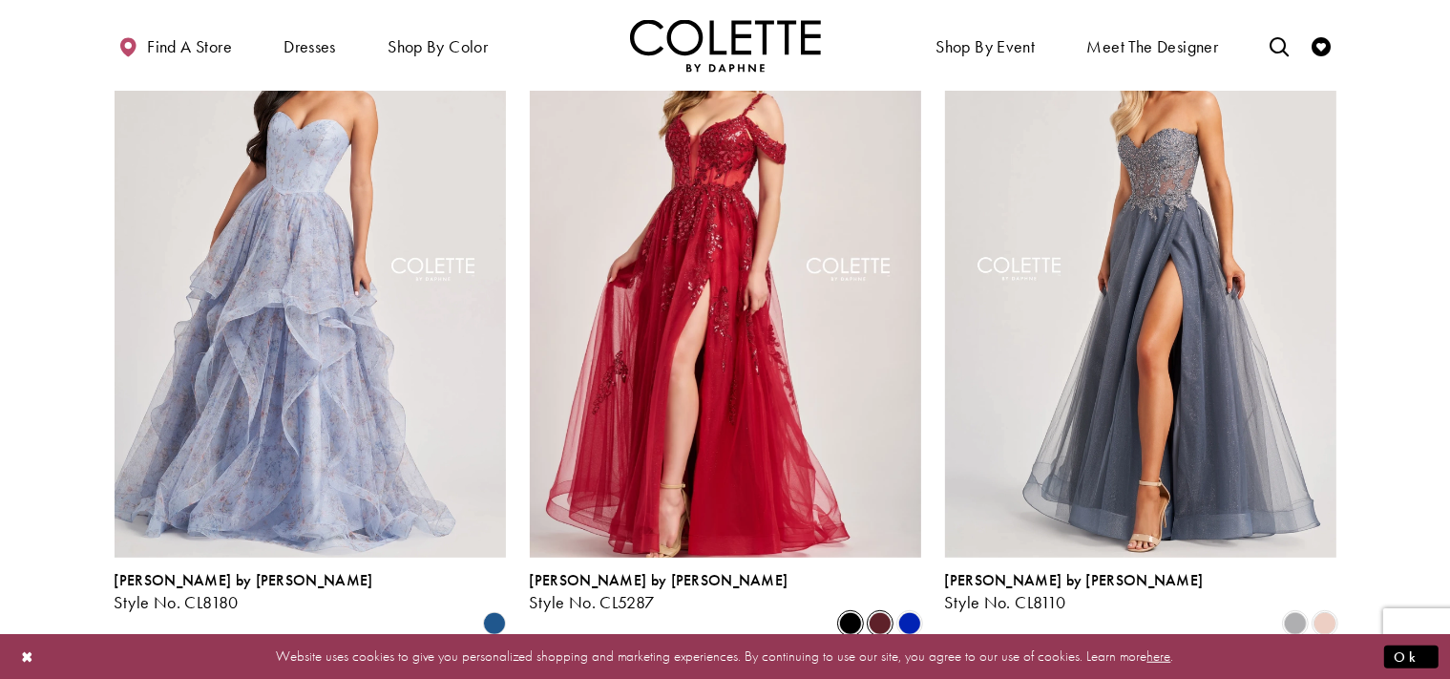
click at [842, 612] on span "Product List" at bounding box center [850, 623] width 23 height 23
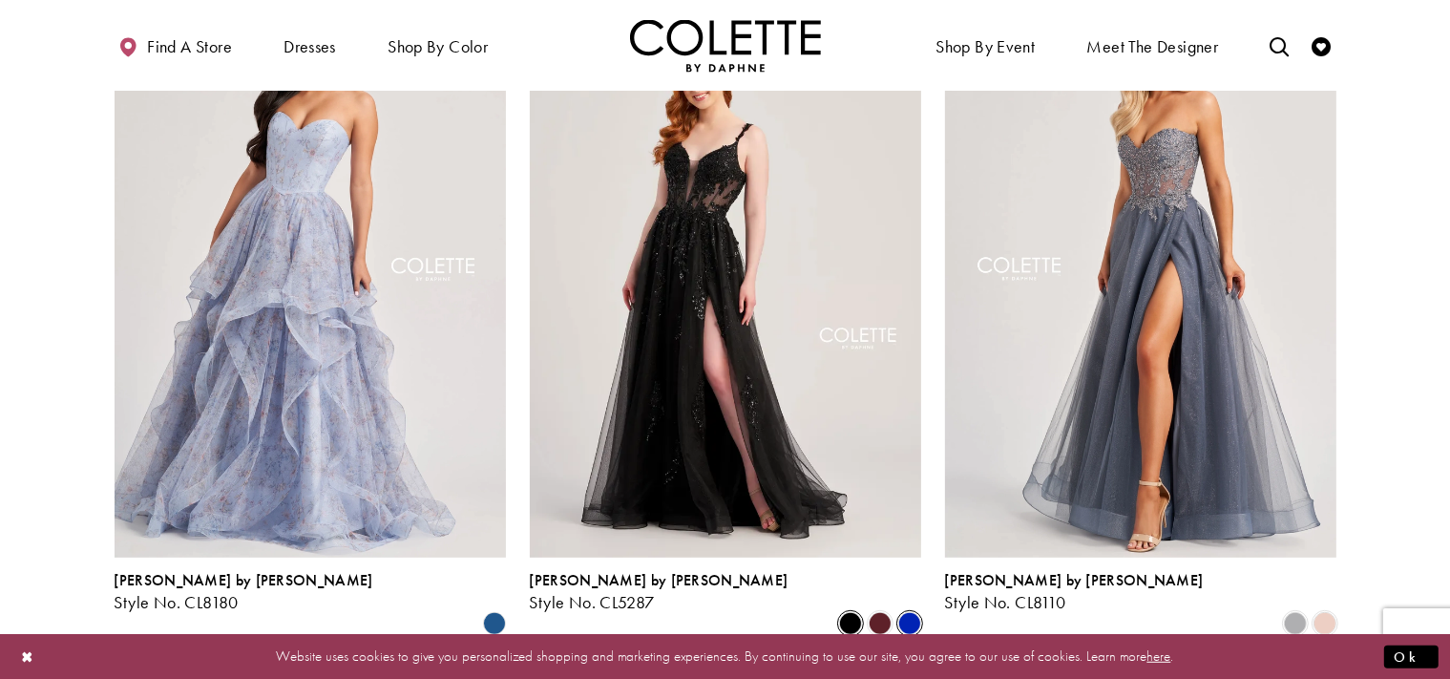
click at [909, 612] on span "Product List" at bounding box center [909, 623] width 23 height 23
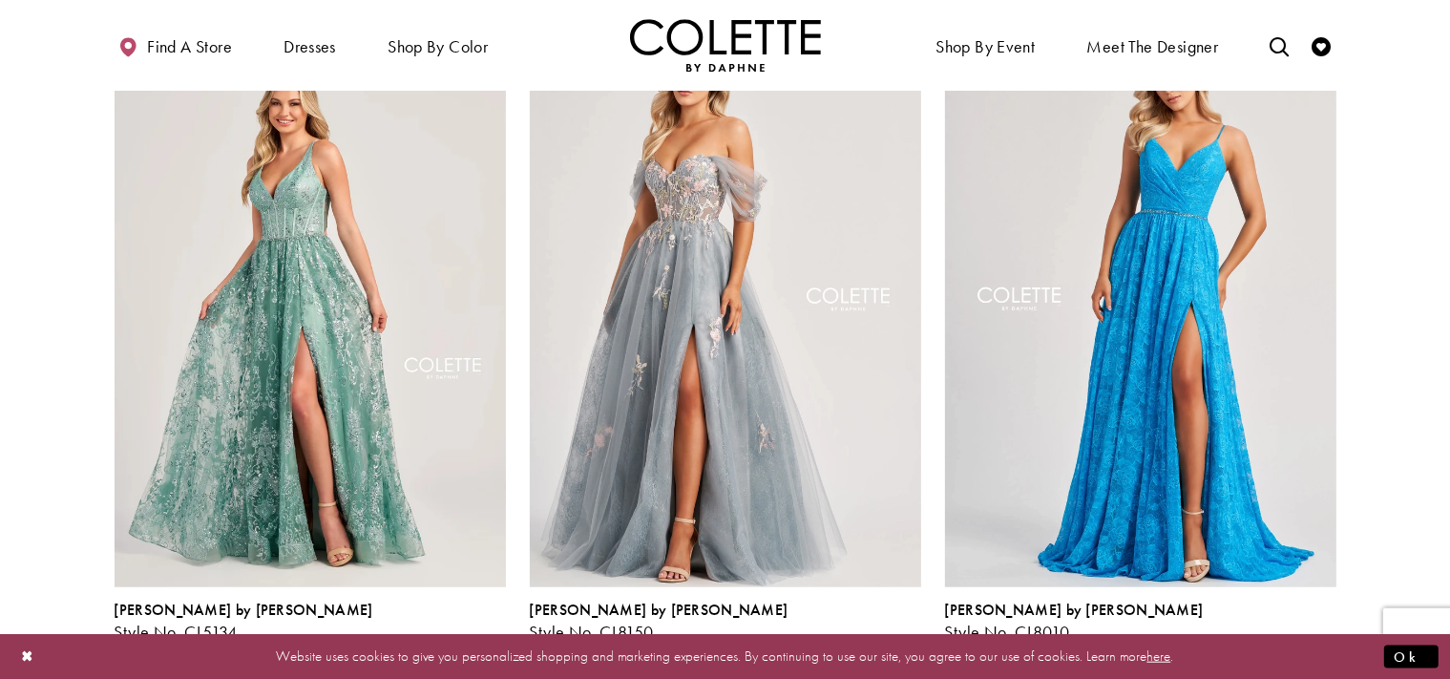
scroll to position [1615, 0]
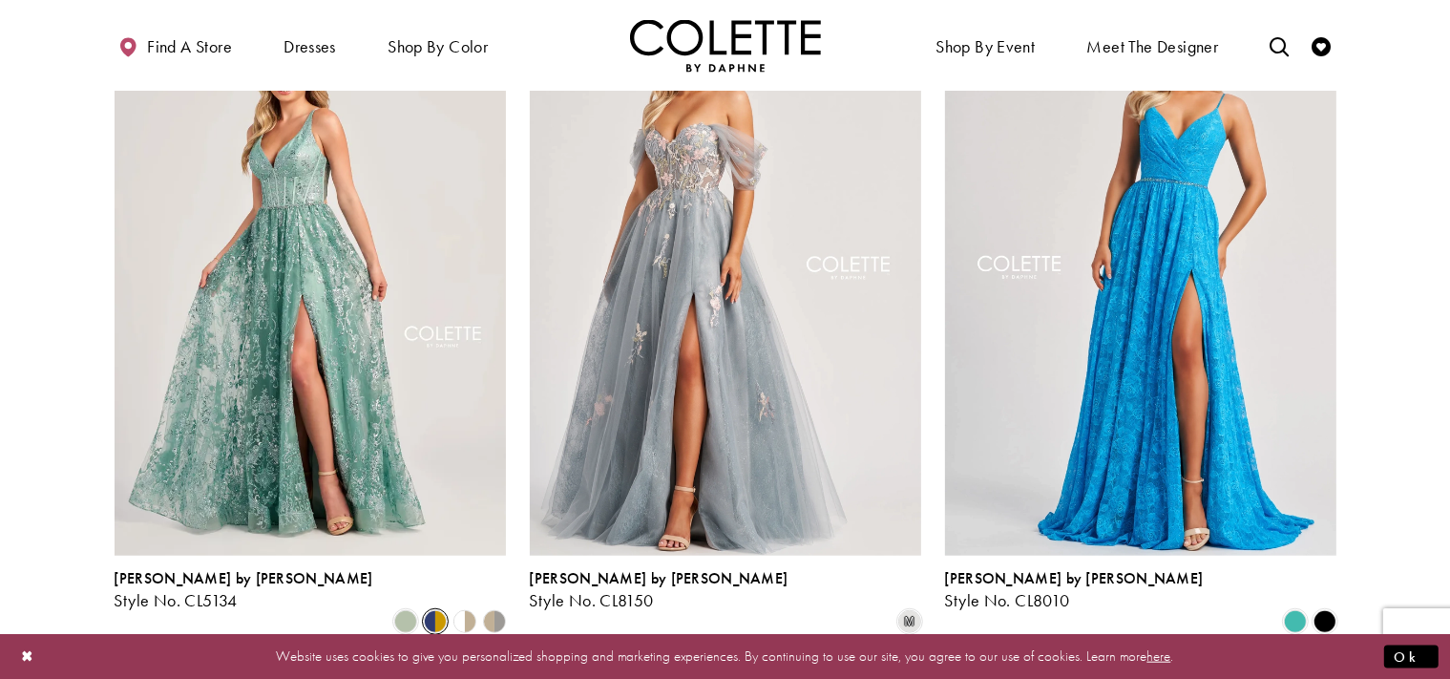
click at [437, 610] on span "Product List" at bounding box center [435, 621] width 23 height 23
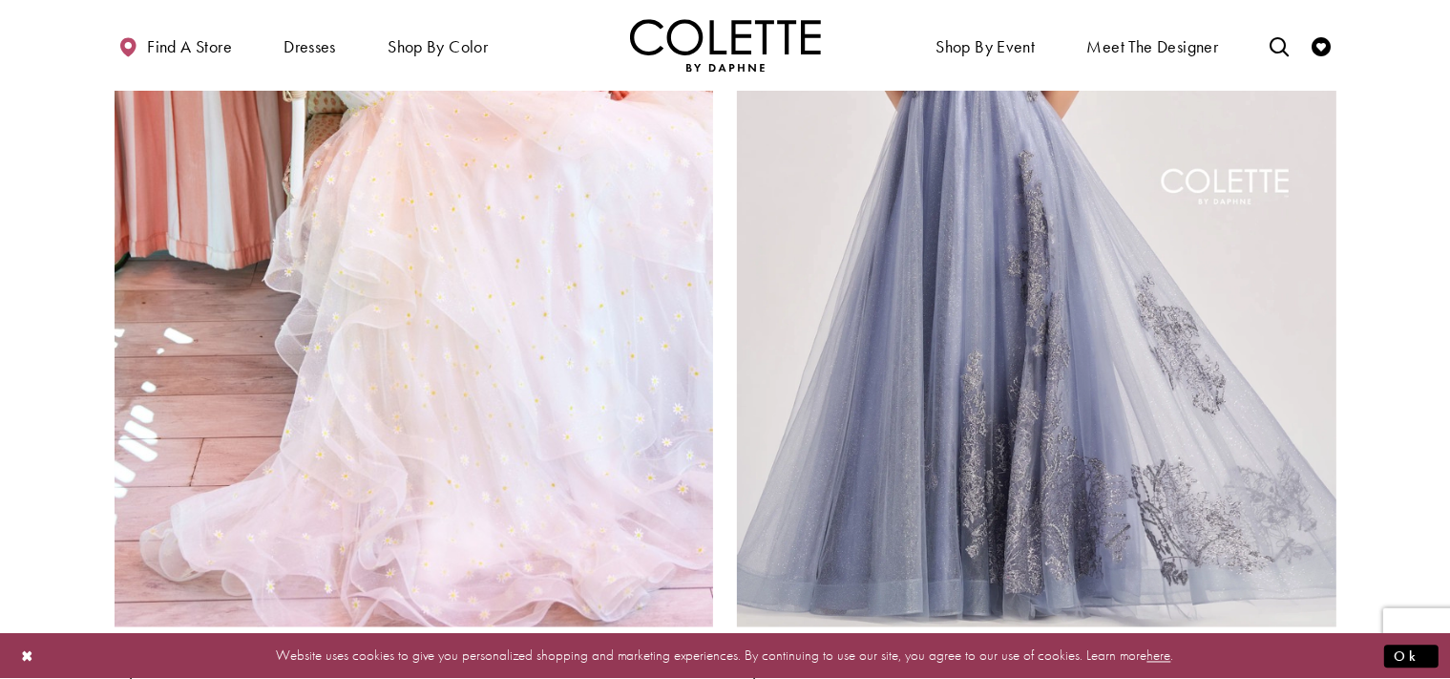
scroll to position [3430, 0]
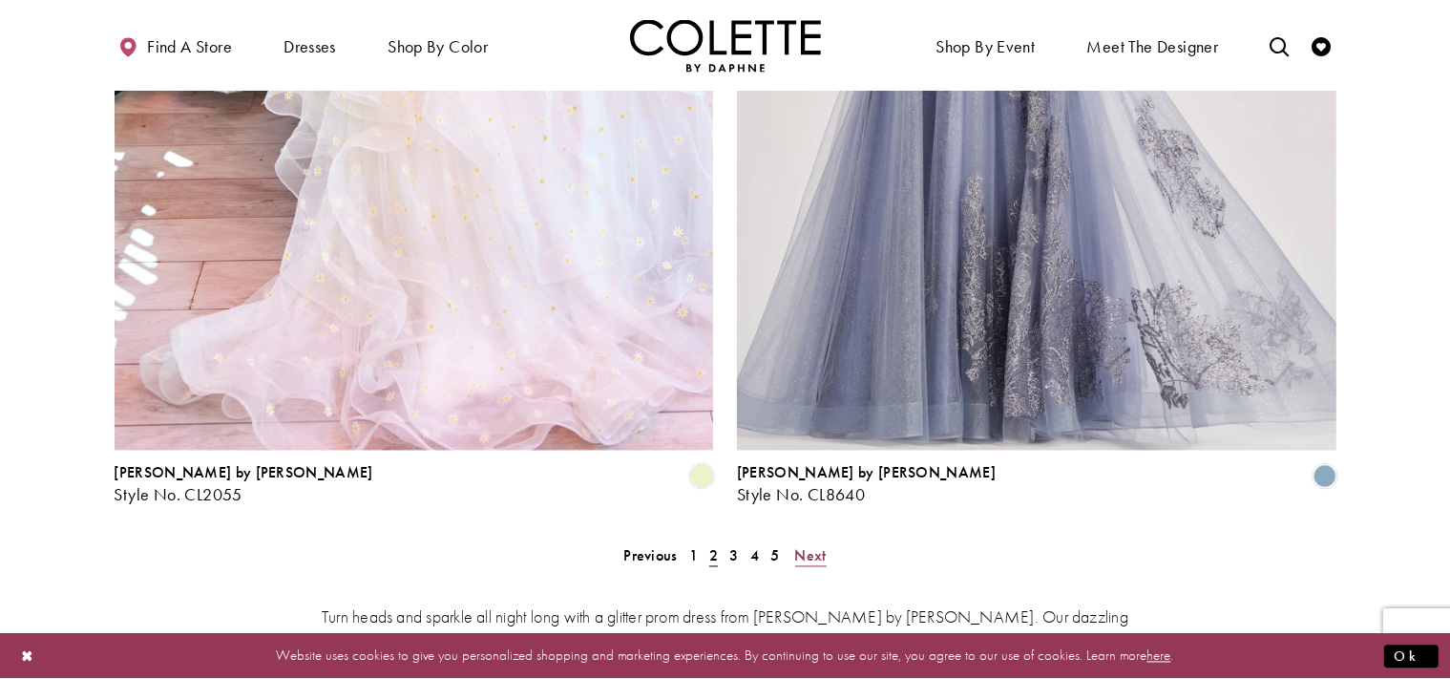
click at [825, 546] on span "Next" at bounding box center [810, 556] width 31 height 20
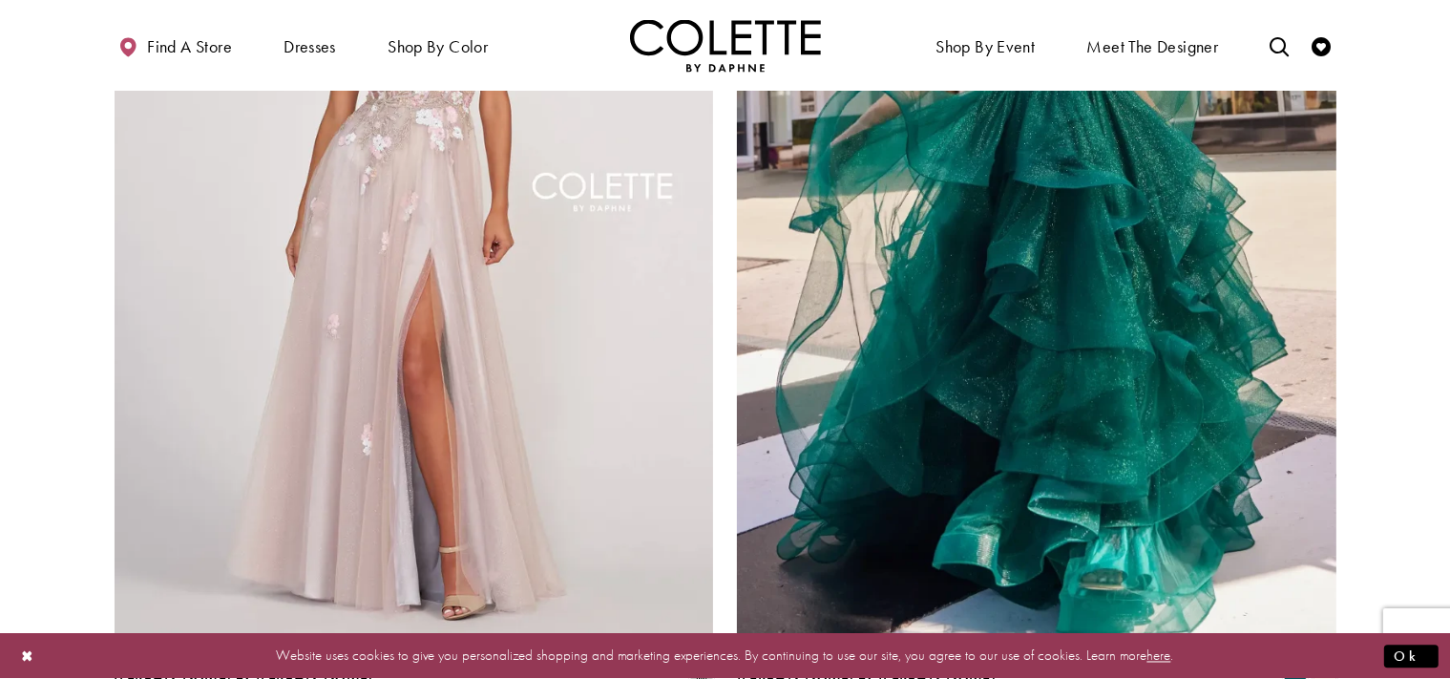
scroll to position [3631, 0]
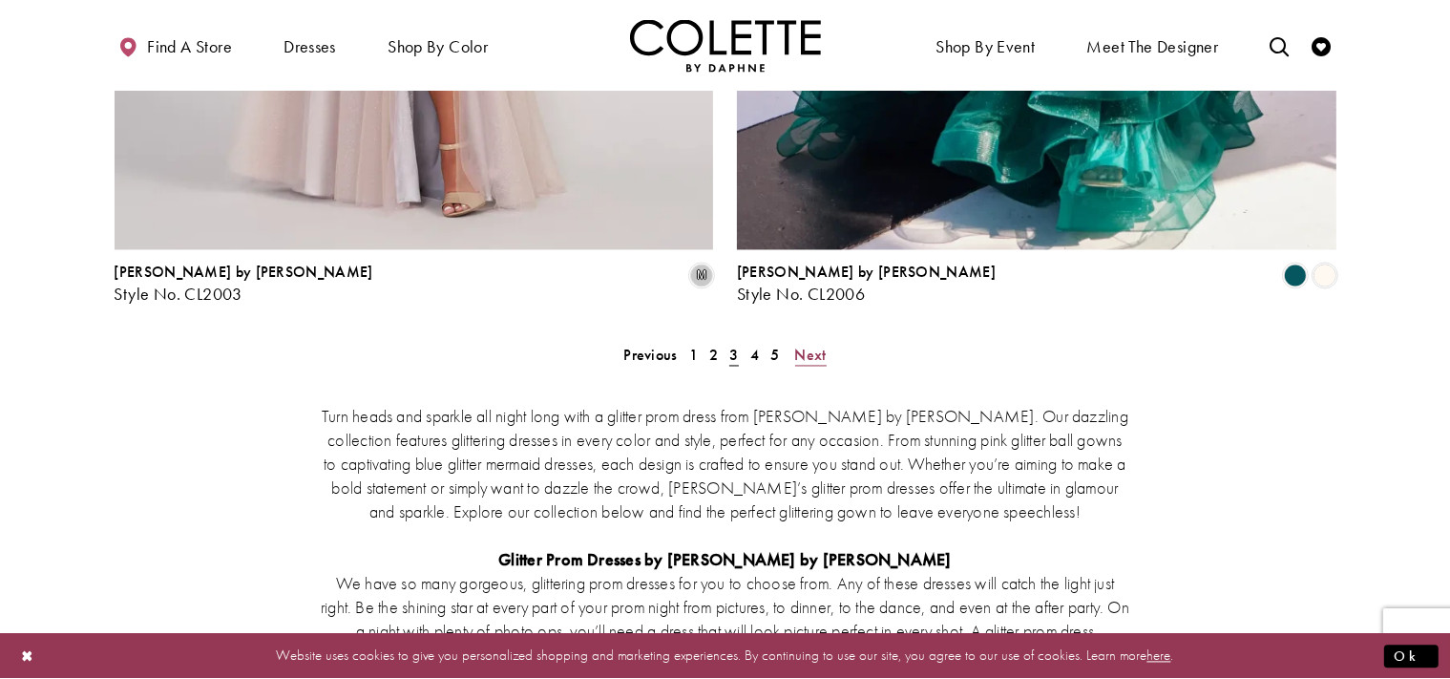
click at [820, 345] on span "Next" at bounding box center [810, 355] width 31 height 20
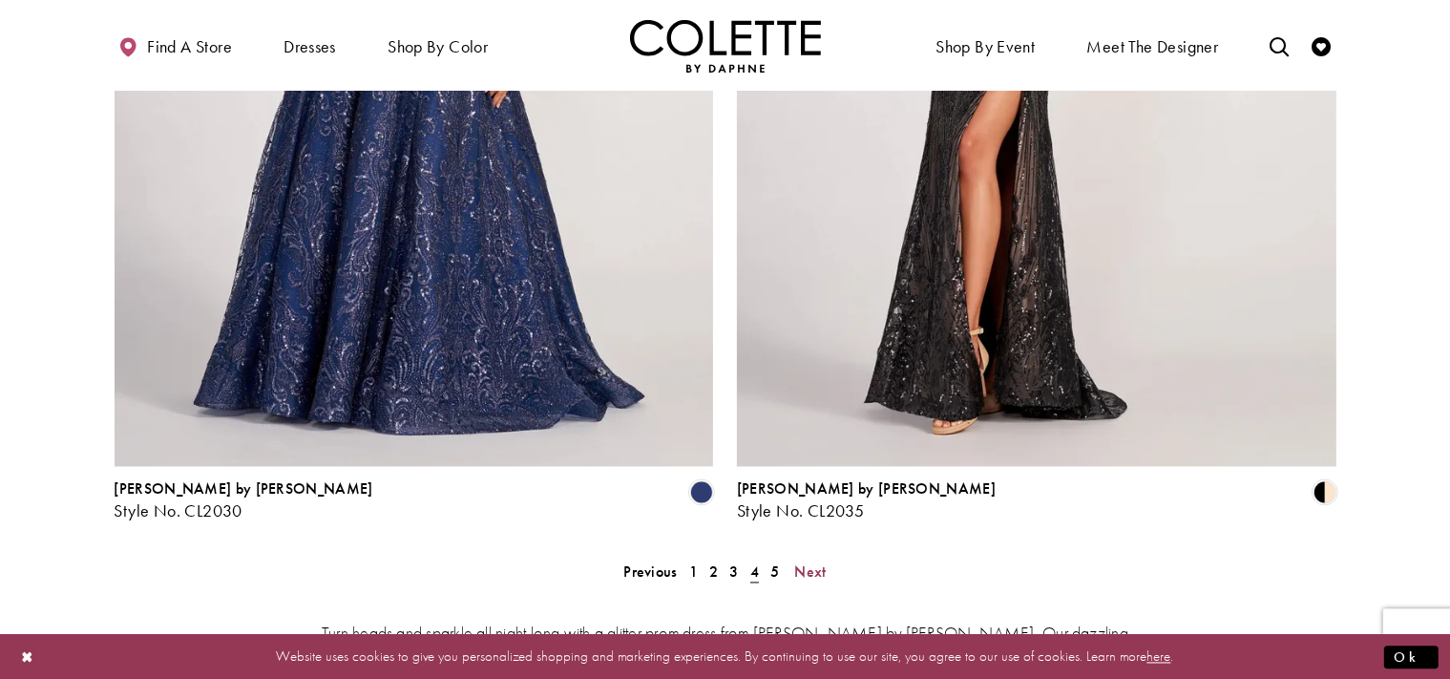
scroll to position [3429, 0]
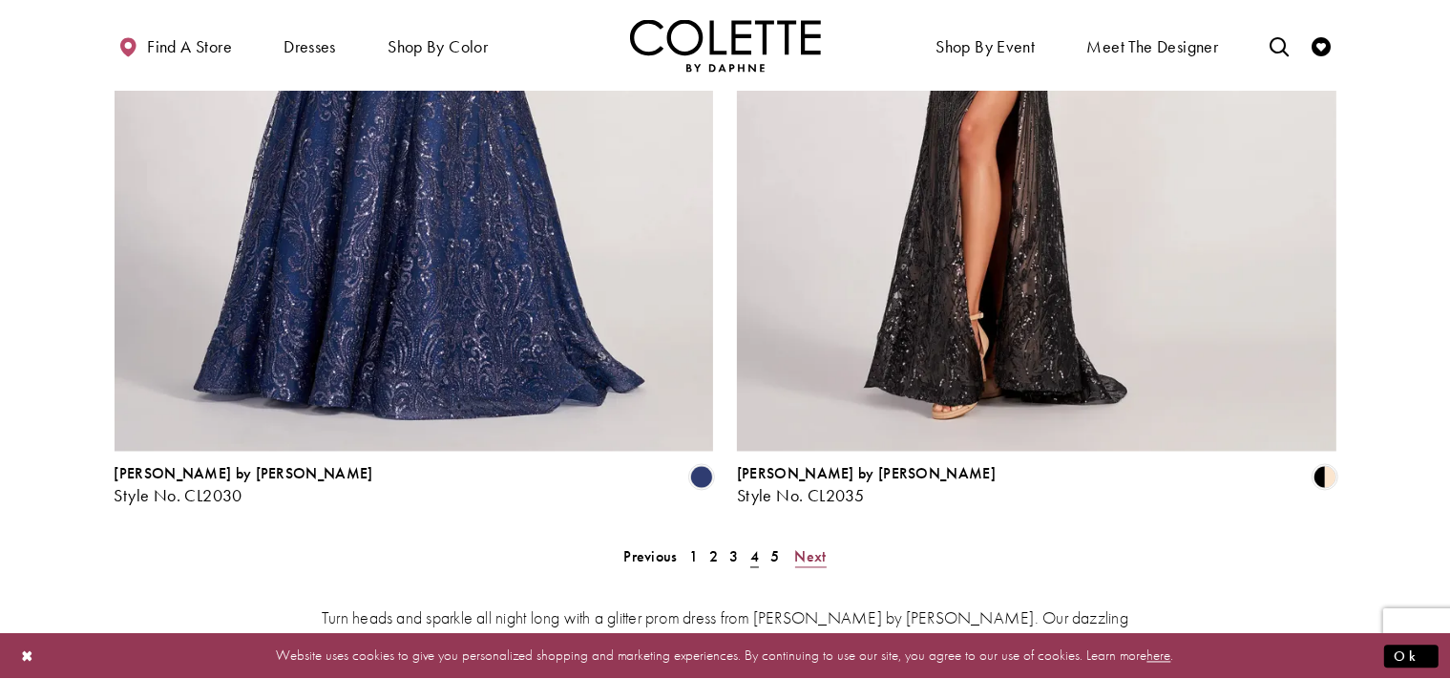
click at [819, 547] on span "Next" at bounding box center [810, 557] width 31 height 20
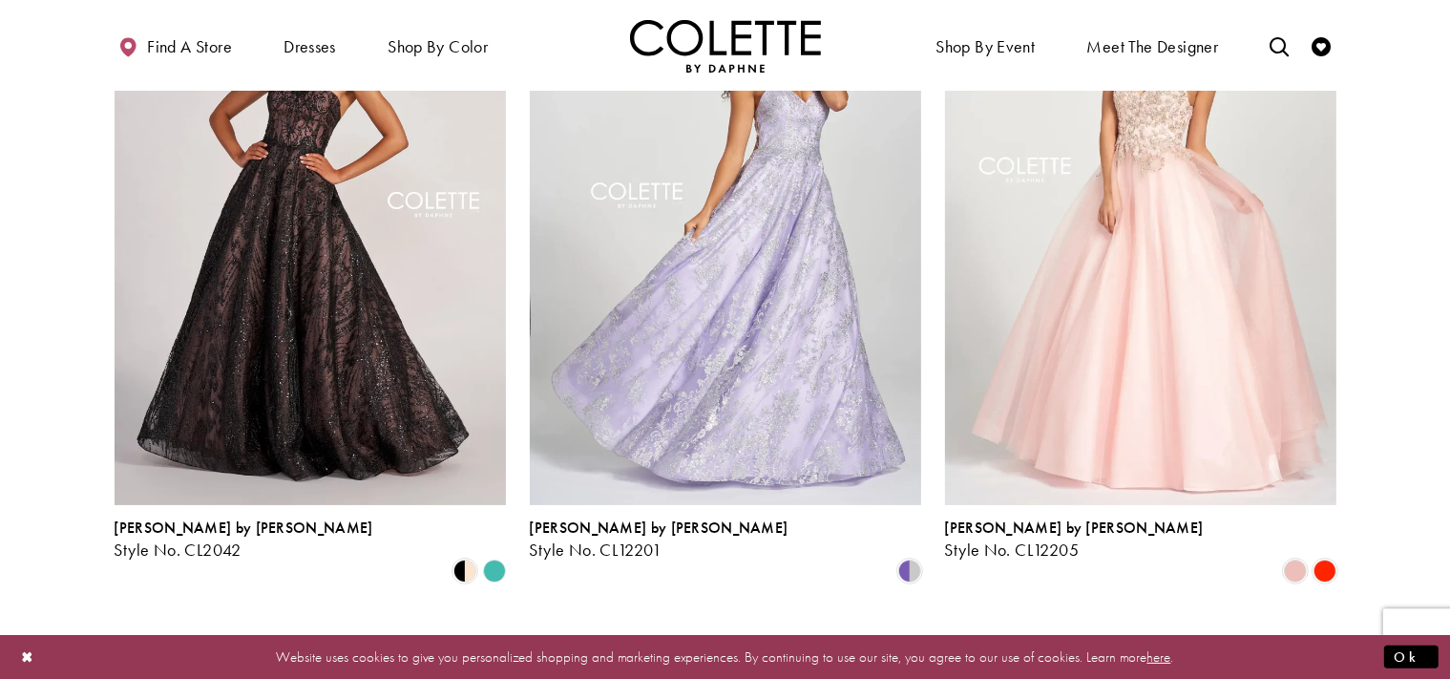
scroll to position [304, 0]
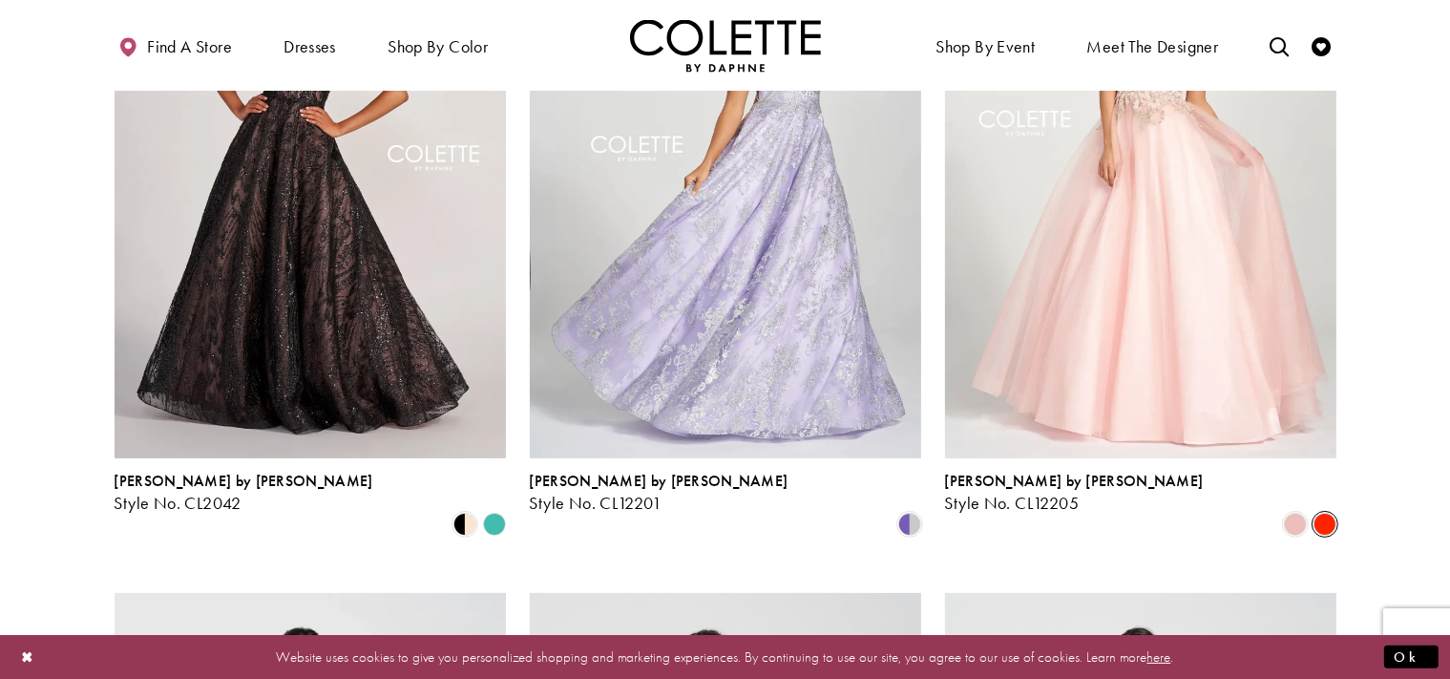
click at [1331, 513] on span "Product List" at bounding box center [1324, 524] width 23 height 23
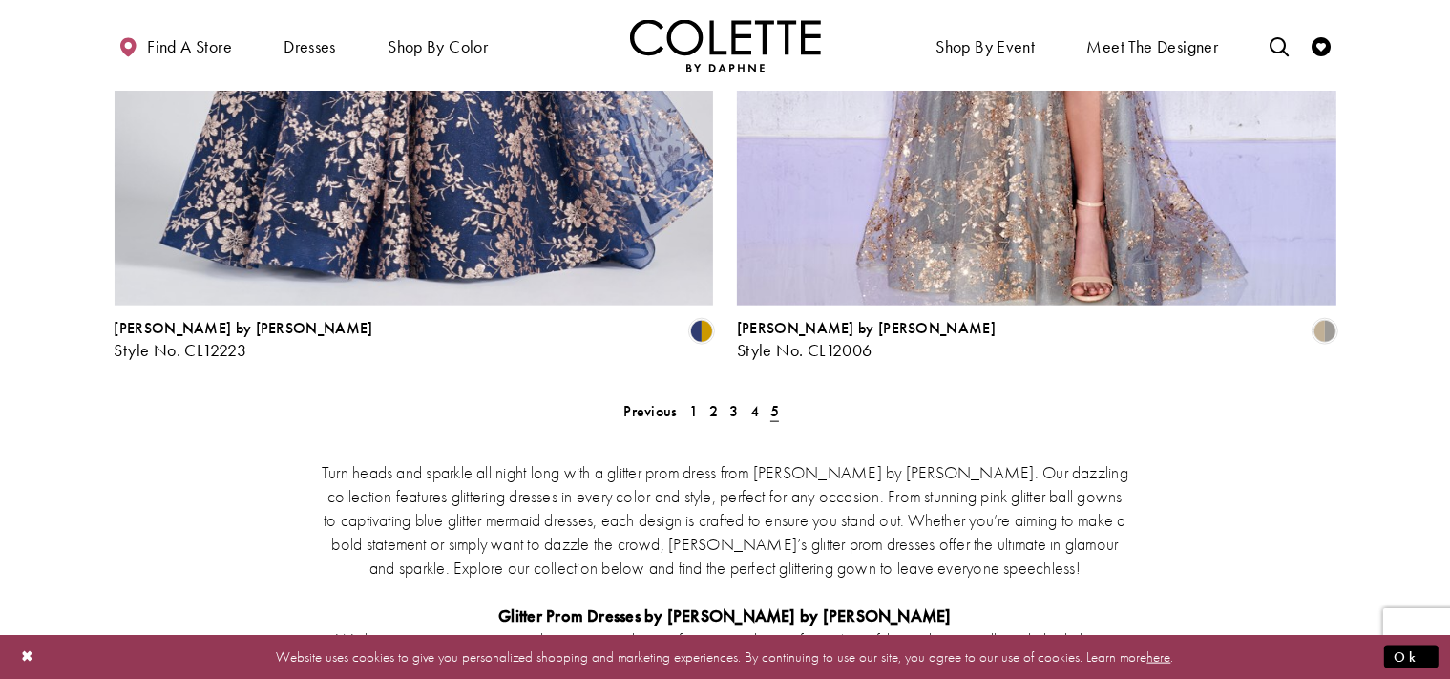
scroll to position [2421, 0]
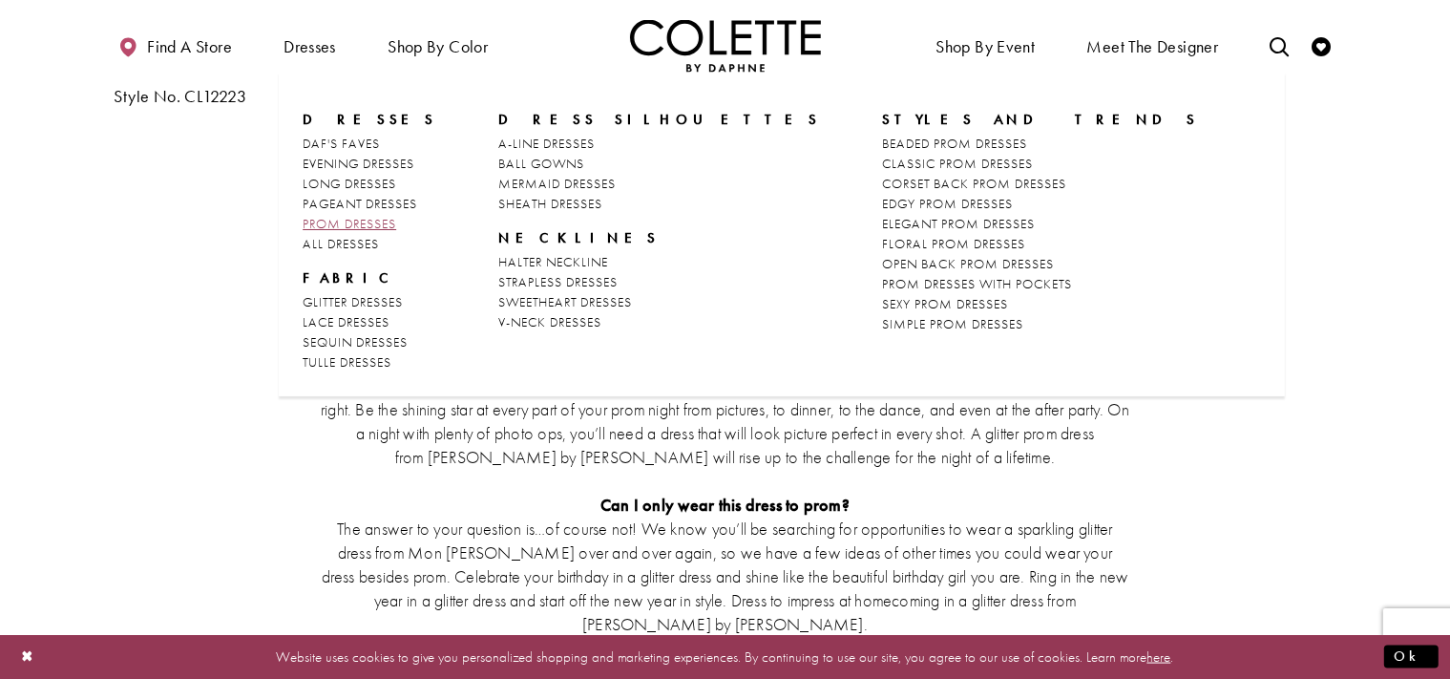
click at [335, 223] on span "PROM DRESSES" at bounding box center [350, 223] width 94 height 17
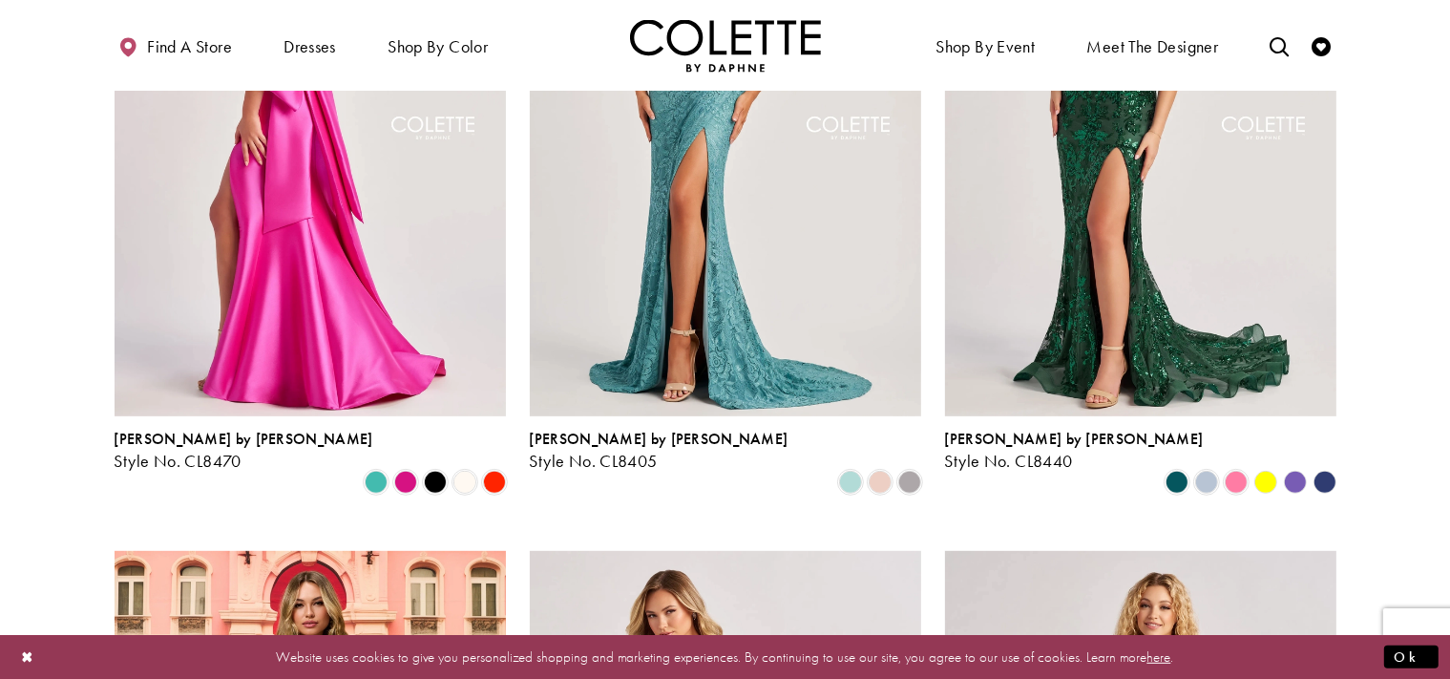
scroll to position [1008, 0]
